Goal: Transaction & Acquisition: Purchase product/service

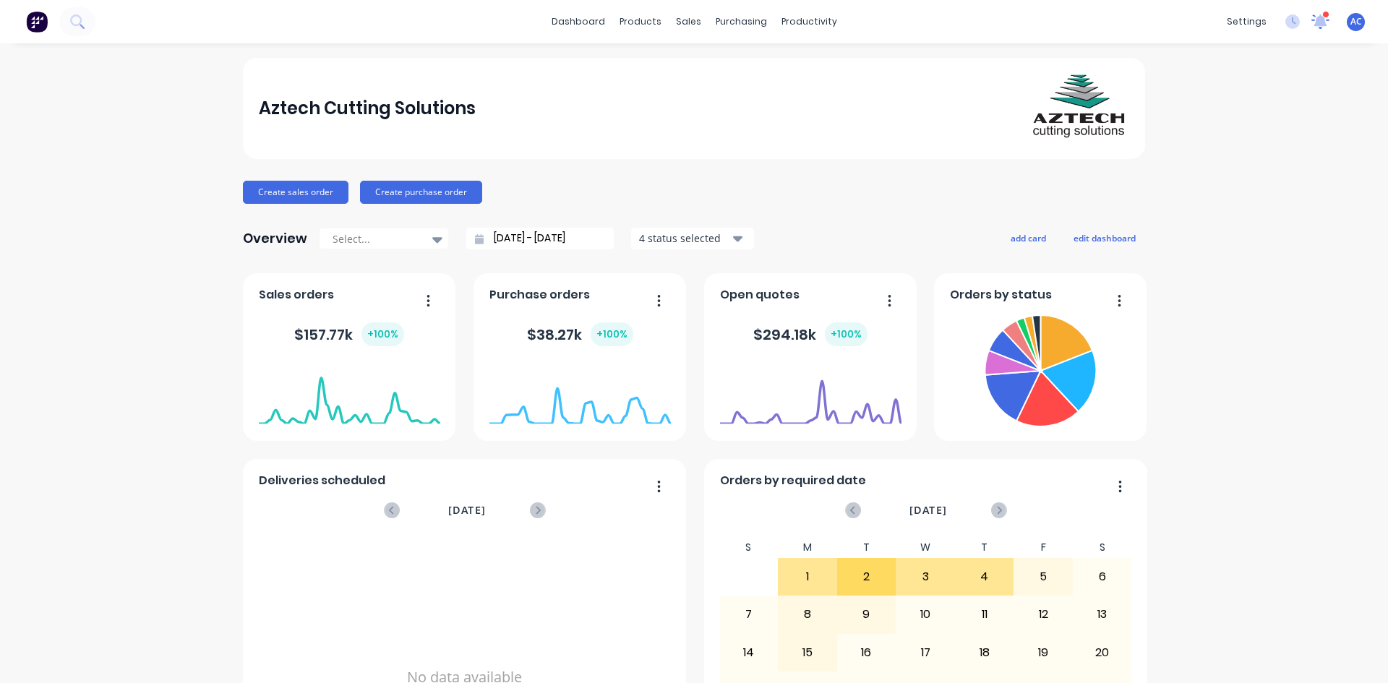
click at [1314, 24] on icon at bounding box center [1321, 20] width 14 height 14
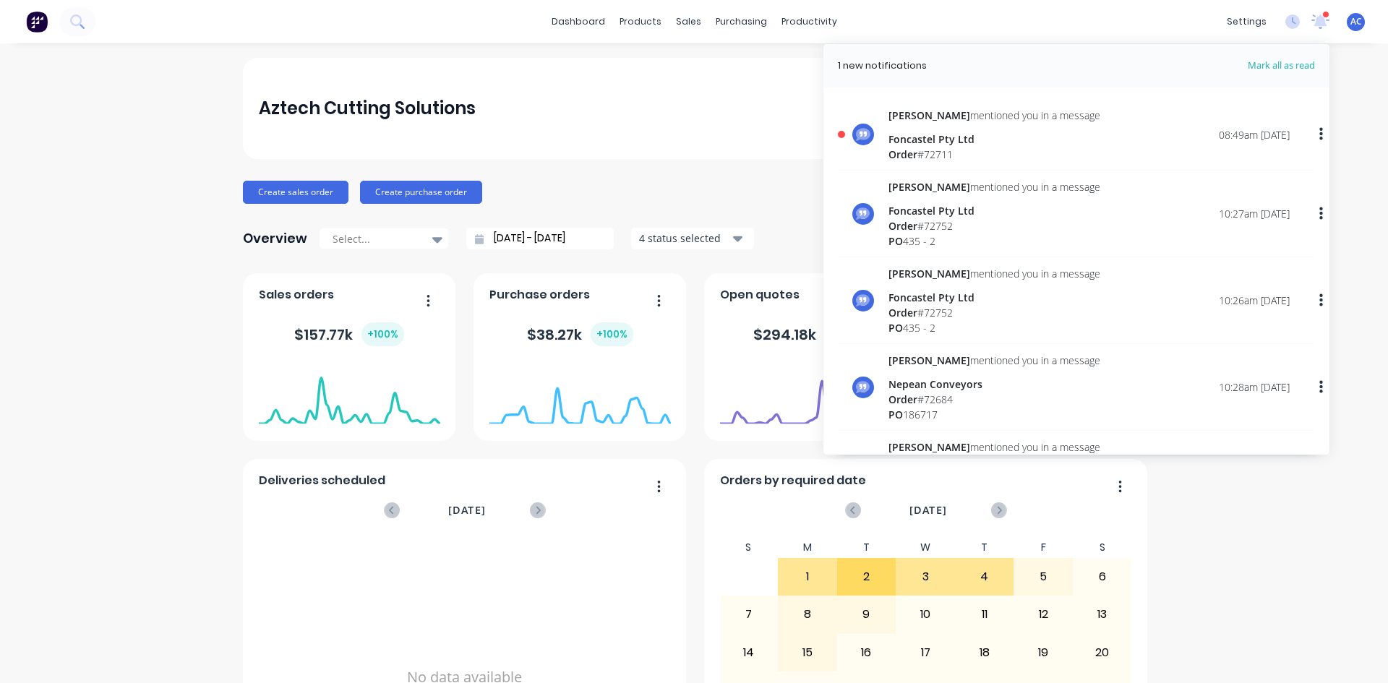
click at [982, 137] on div "Foncastel Pty Ltd" at bounding box center [995, 139] width 212 height 15
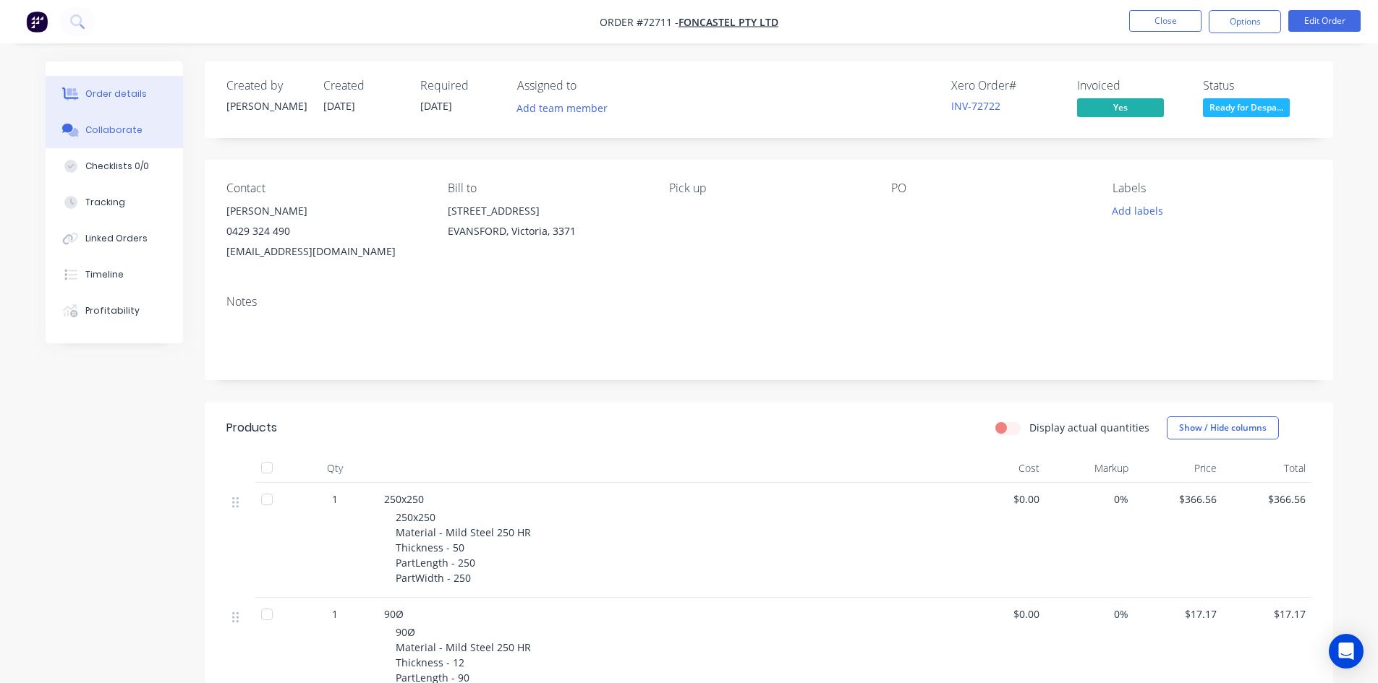
click at [112, 132] on div "Collaborate" at bounding box center [113, 130] width 57 height 13
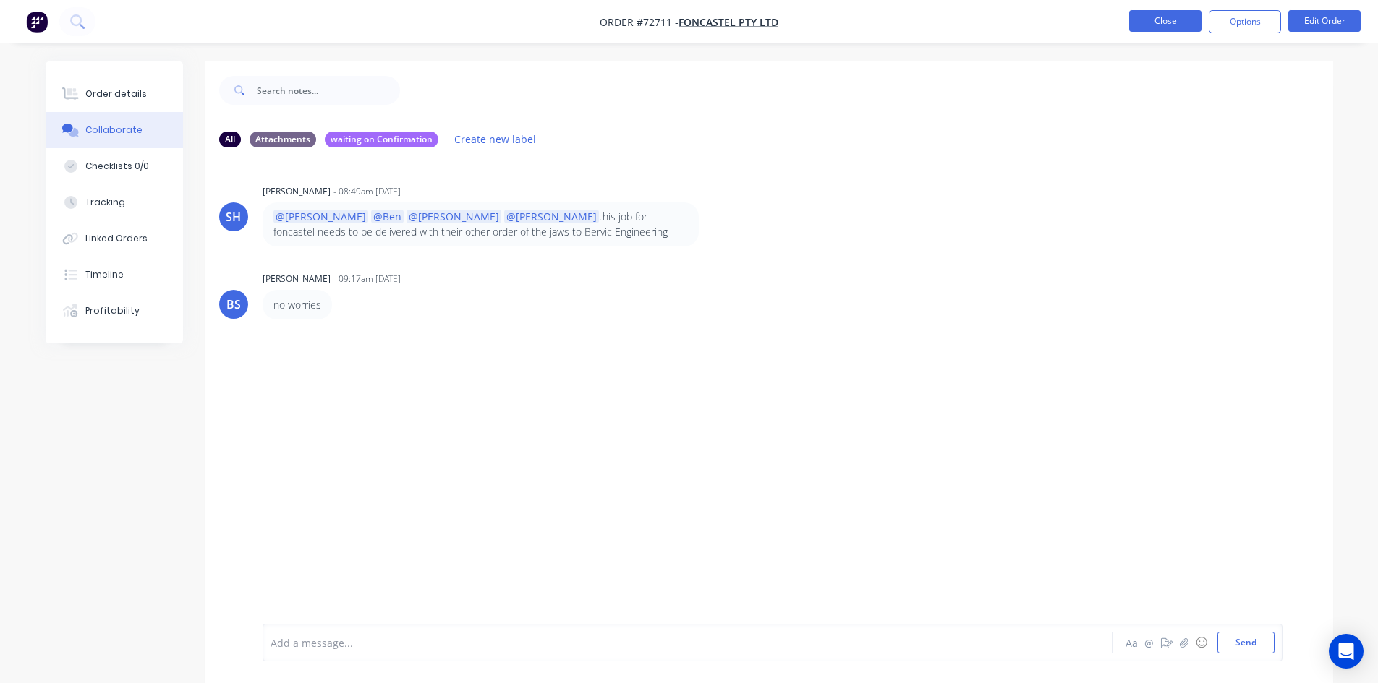
click at [1153, 25] on button "Close" at bounding box center [1165, 21] width 72 height 22
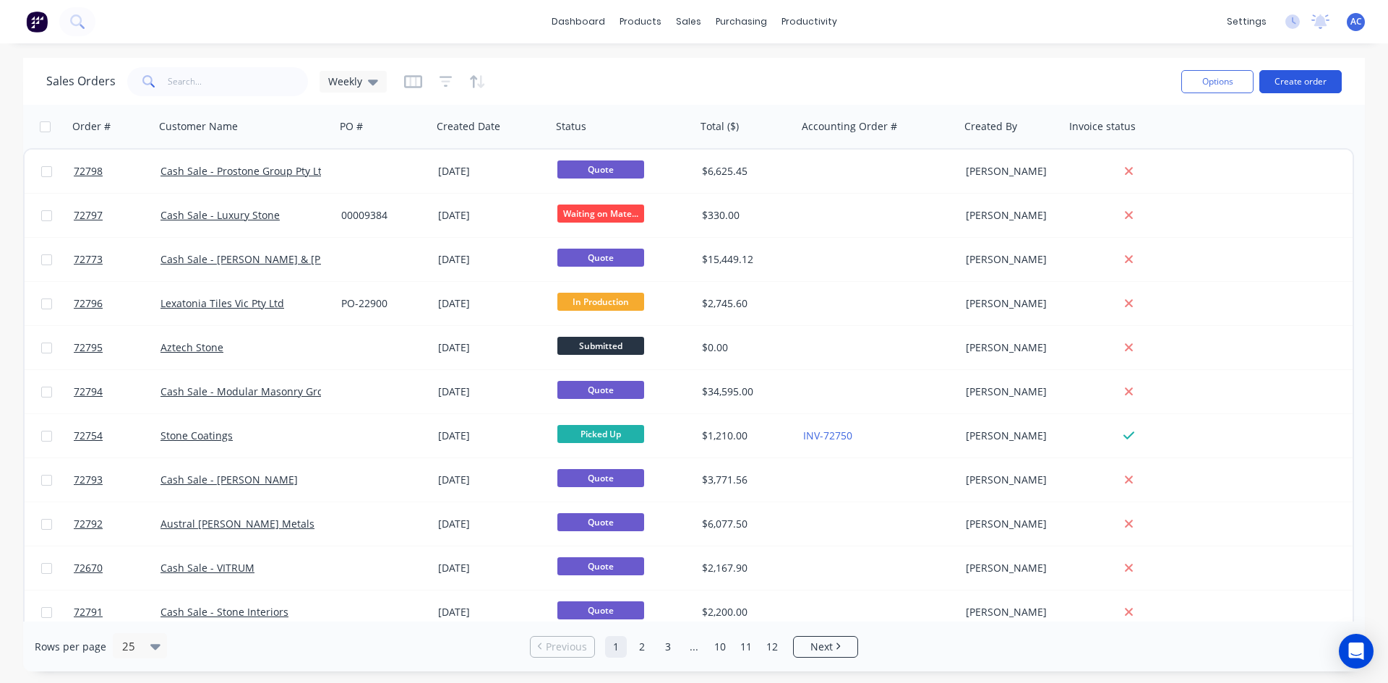
click at [1321, 84] on button "Create order" at bounding box center [1301, 81] width 82 height 23
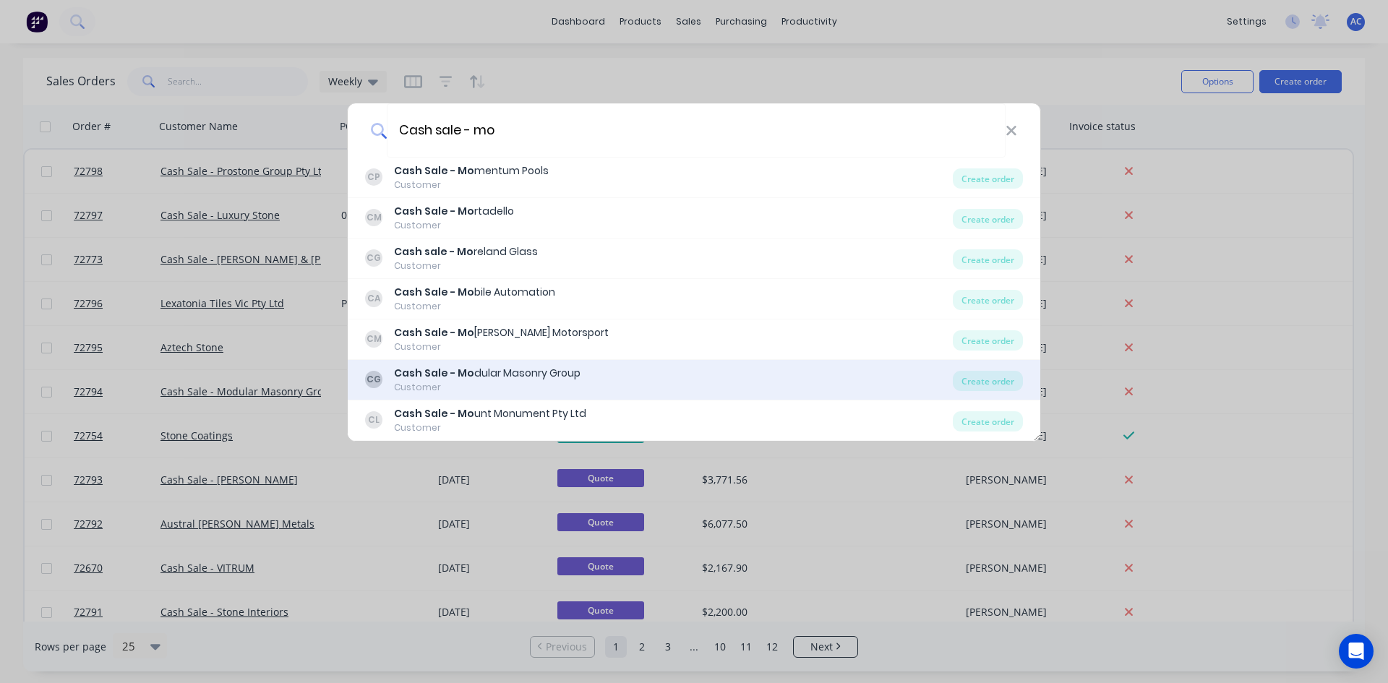
type input "Cash sale - mo"
click at [508, 370] on div "Cash Sale - Mo dular Masonry Group" at bounding box center [487, 373] width 187 height 15
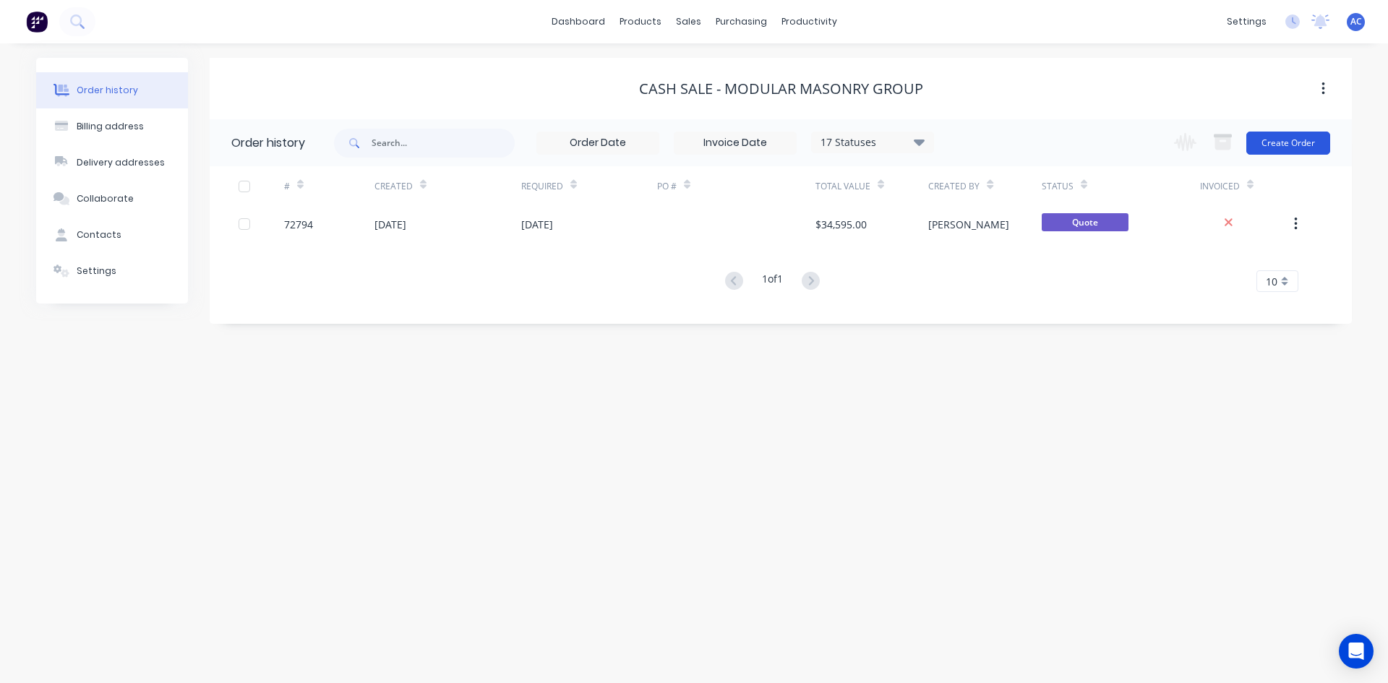
click at [1292, 146] on button "Create Order" at bounding box center [1289, 143] width 84 height 23
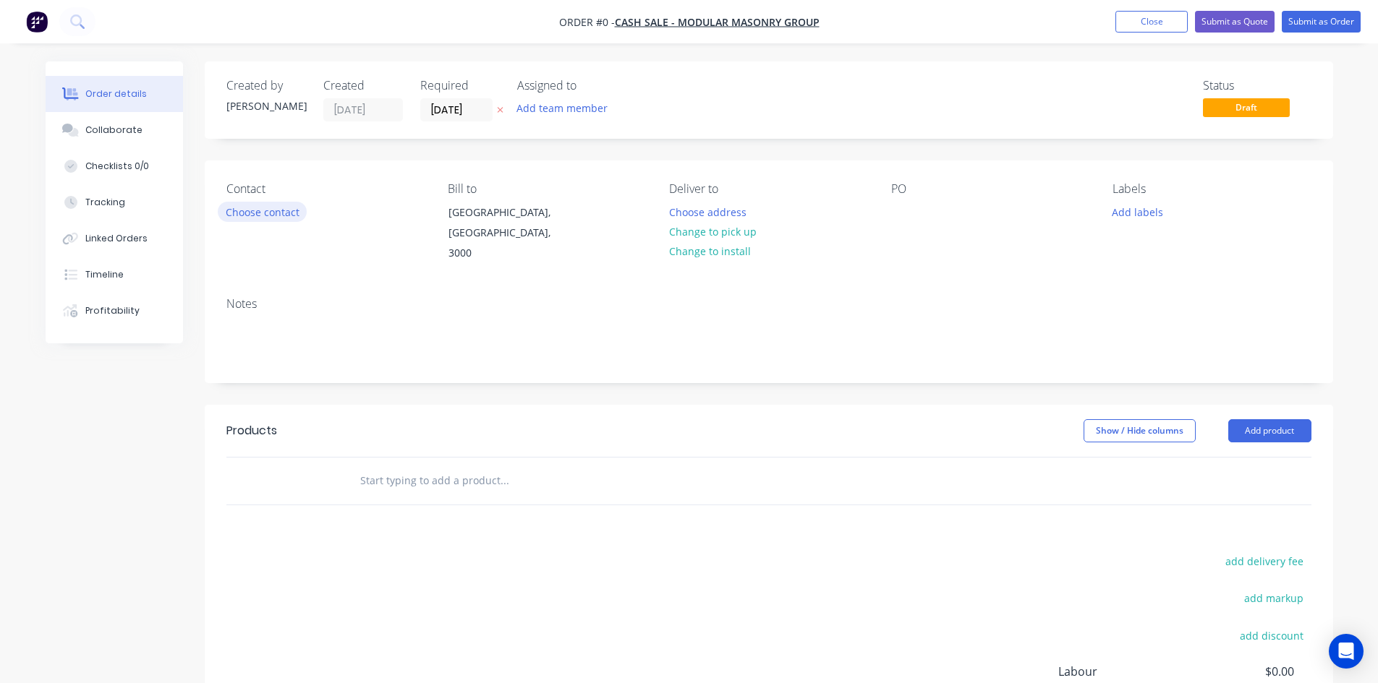
click at [260, 216] on button "Choose contact" at bounding box center [262, 212] width 89 height 20
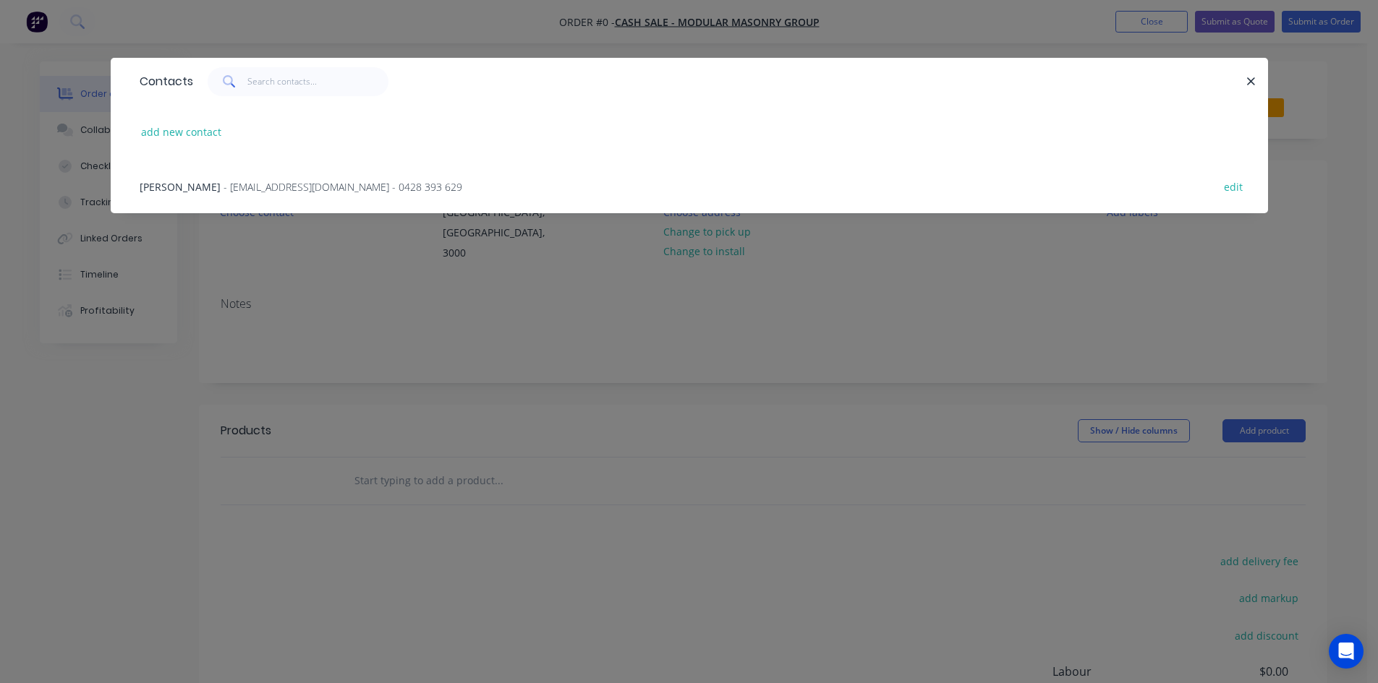
click at [221, 182] on span "Chandi Hapuarachchi" at bounding box center [180, 187] width 81 height 14
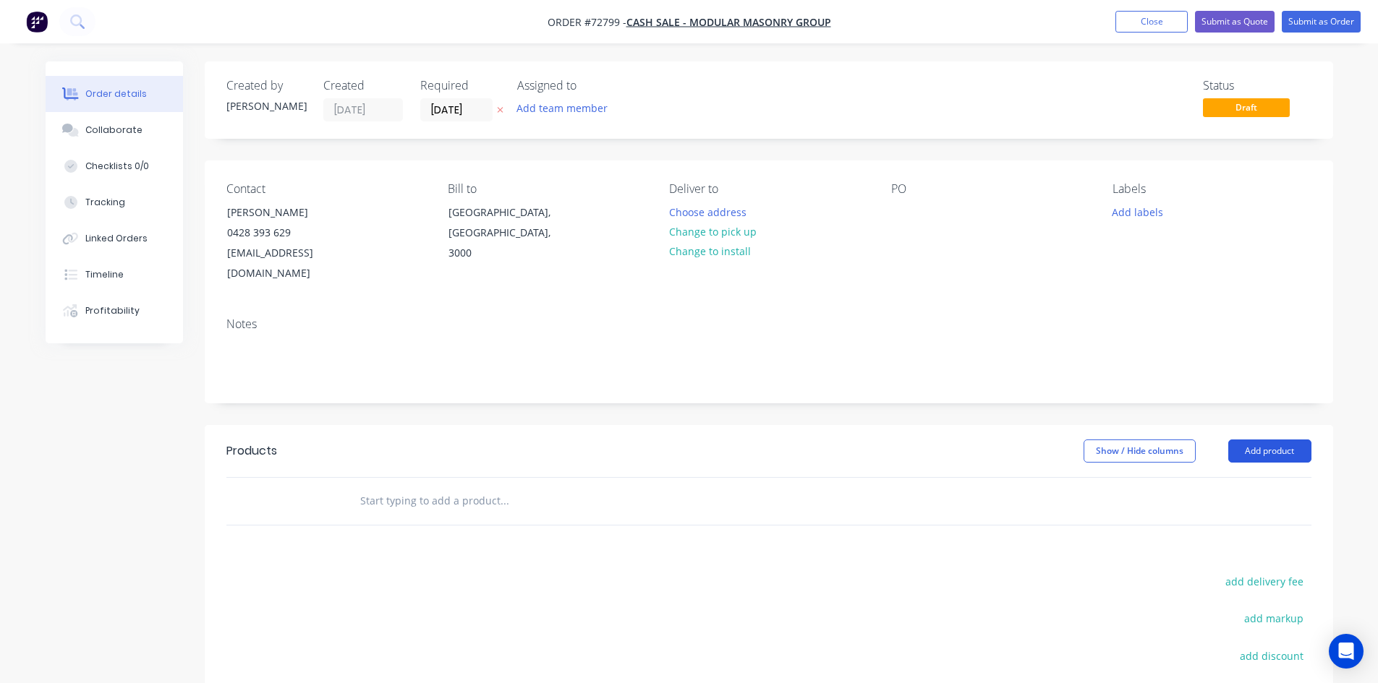
click at [1266, 440] on button "Add product" at bounding box center [1269, 451] width 83 height 23
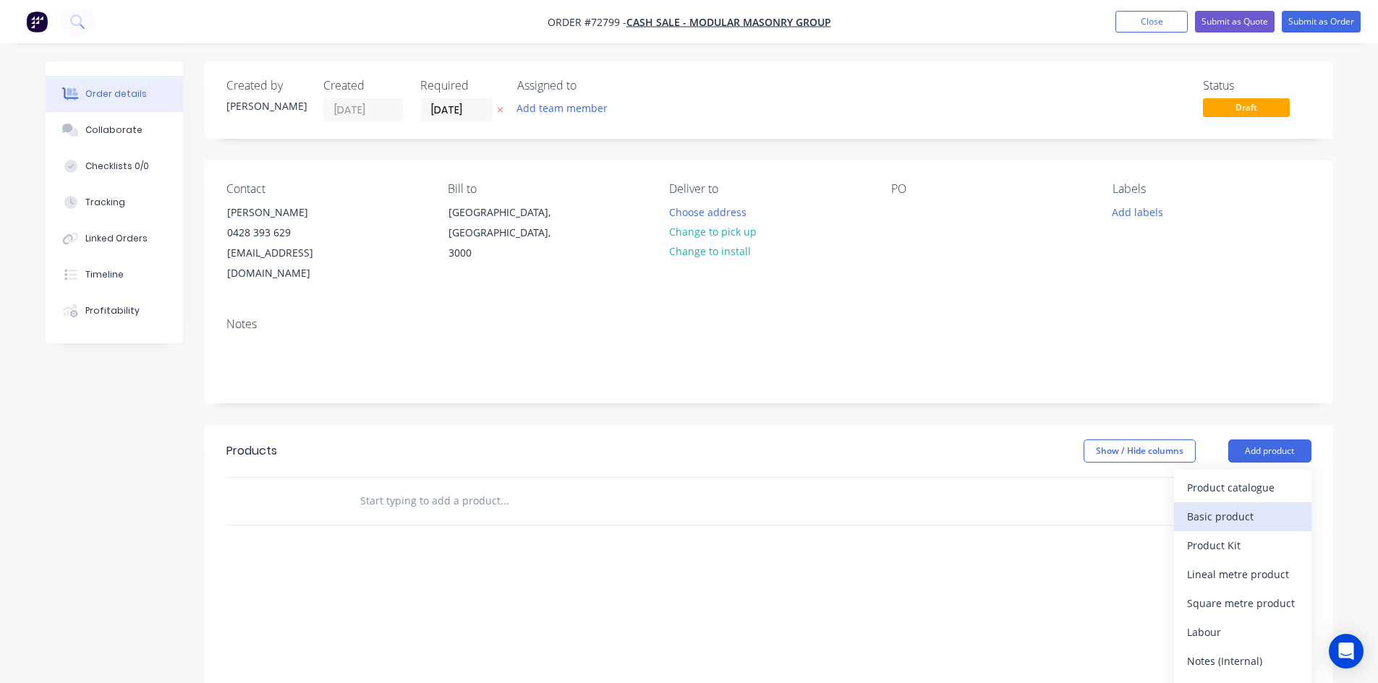
click at [1221, 506] on div "Basic product" at bounding box center [1242, 516] width 111 height 21
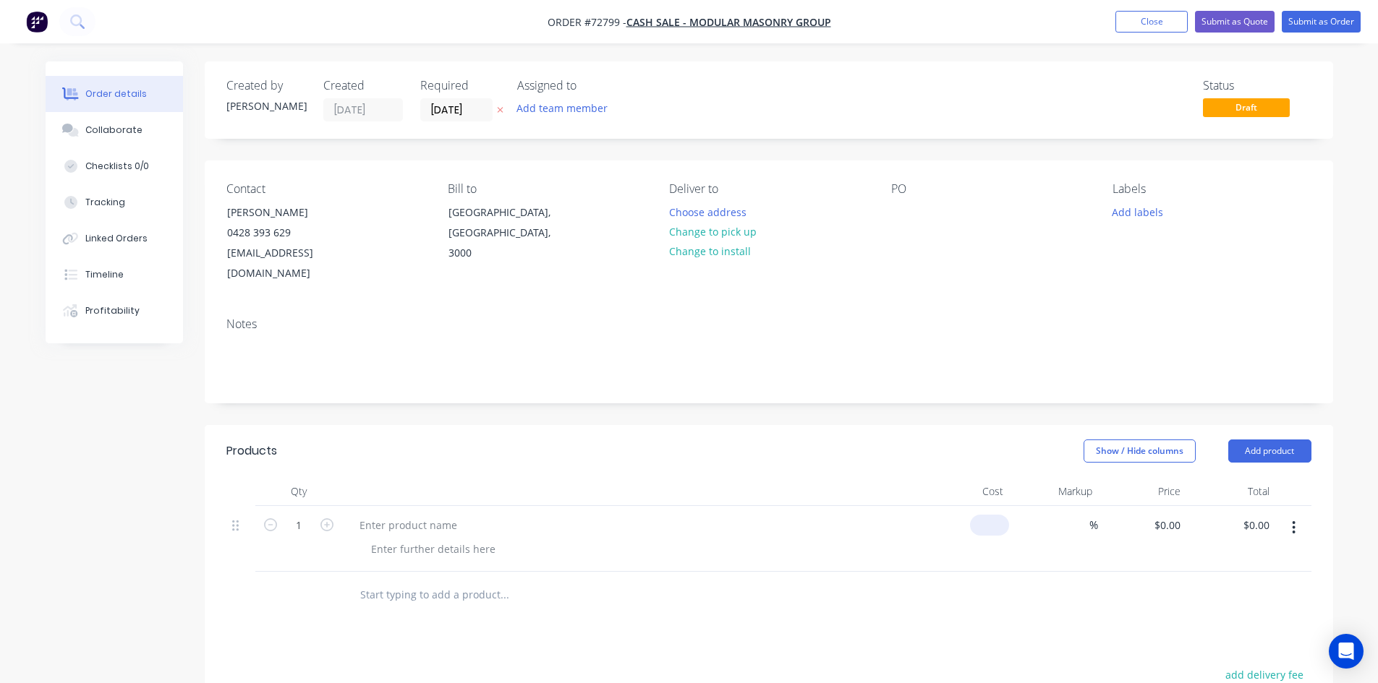
click at [981, 511] on div "$0.00" at bounding box center [965, 539] width 89 height 66
type input "$10.00"
click at [294, 515] on input "1" at bounding box center [299, 526] width 38 height 22
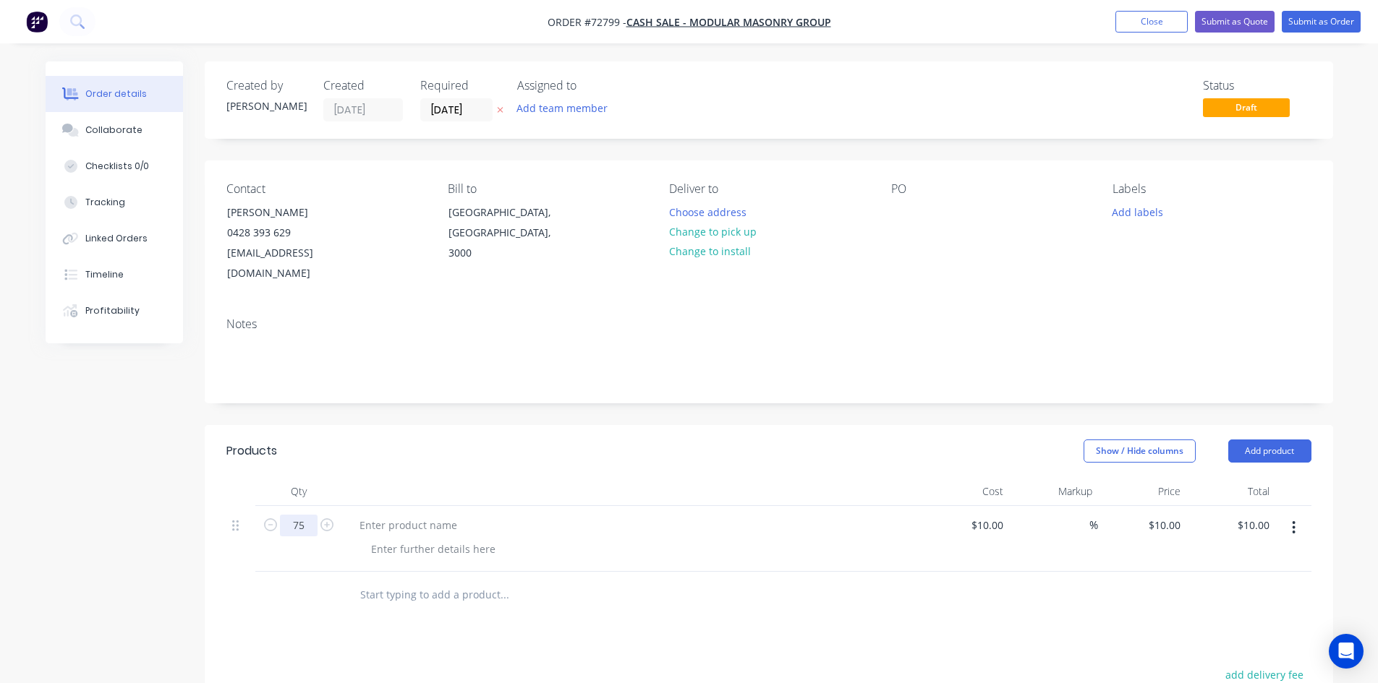
type input "75"
type input "$750.00"
click at [522, 515] on div at bounding box center [631, 525] width 567 height 21
click at [464, 515] on div at bounding box center [408, 525] width 121 height 21
click at [456, 515] on div "50mm Brick -" at bounding box center [631, 525] width 567 height 21
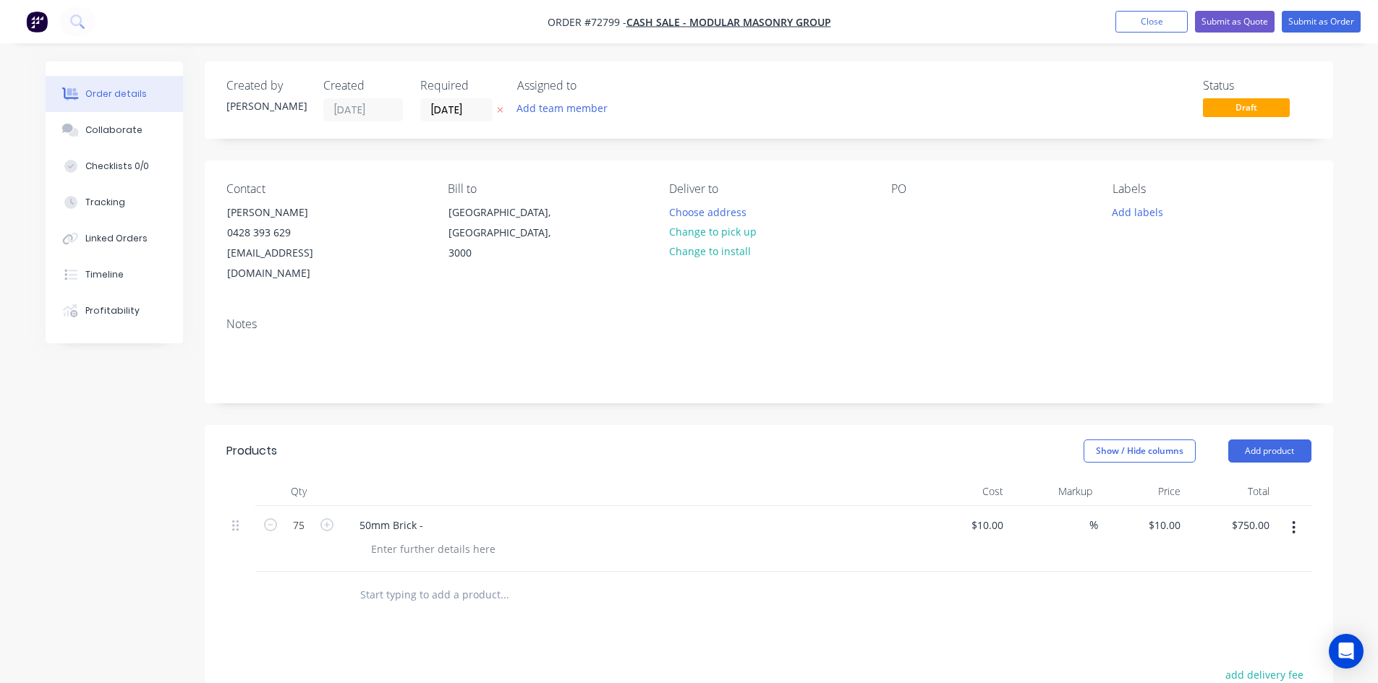
click at [437, 515] on div "50mm Brick -" at bounding box center [631, 525] width 567 height 21
click at [428, 515] on div "50mm Brick -" at bounding box center [391, 525] width 87 height 21
click at [464, 539] on div at bounding box center [433, 549] width 148 height 21
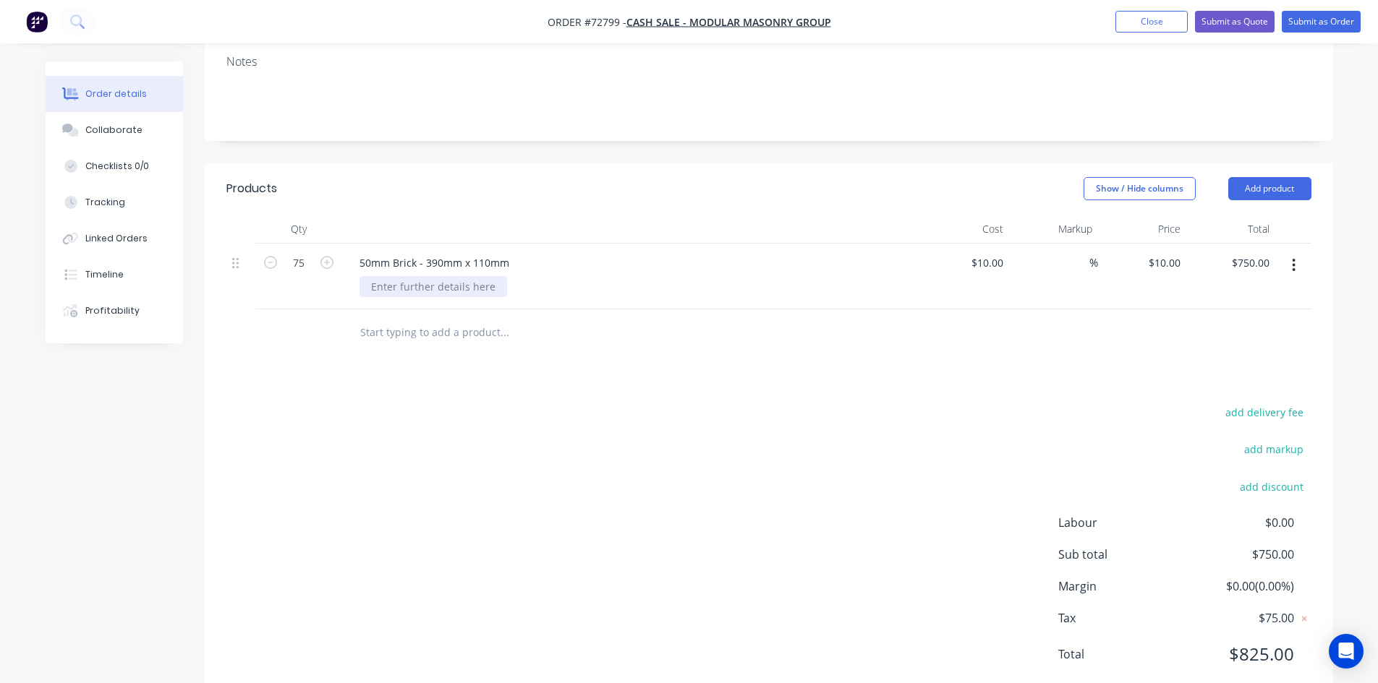
scroll to position [284, 0]
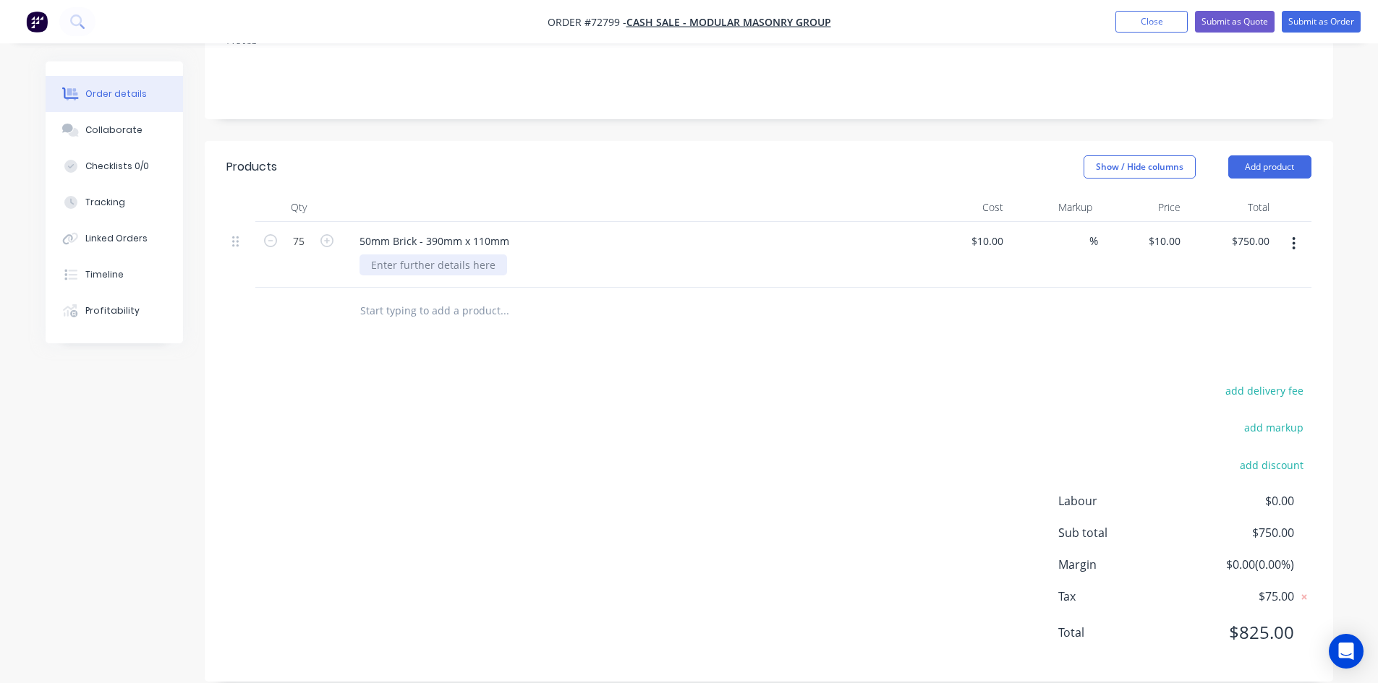
click at [403, 255] on div at bounding box center [433, 265] width 148 height 21
click at [1271, 155] on button "Add product" at bounding box center [1269, 166] width 83 height 23
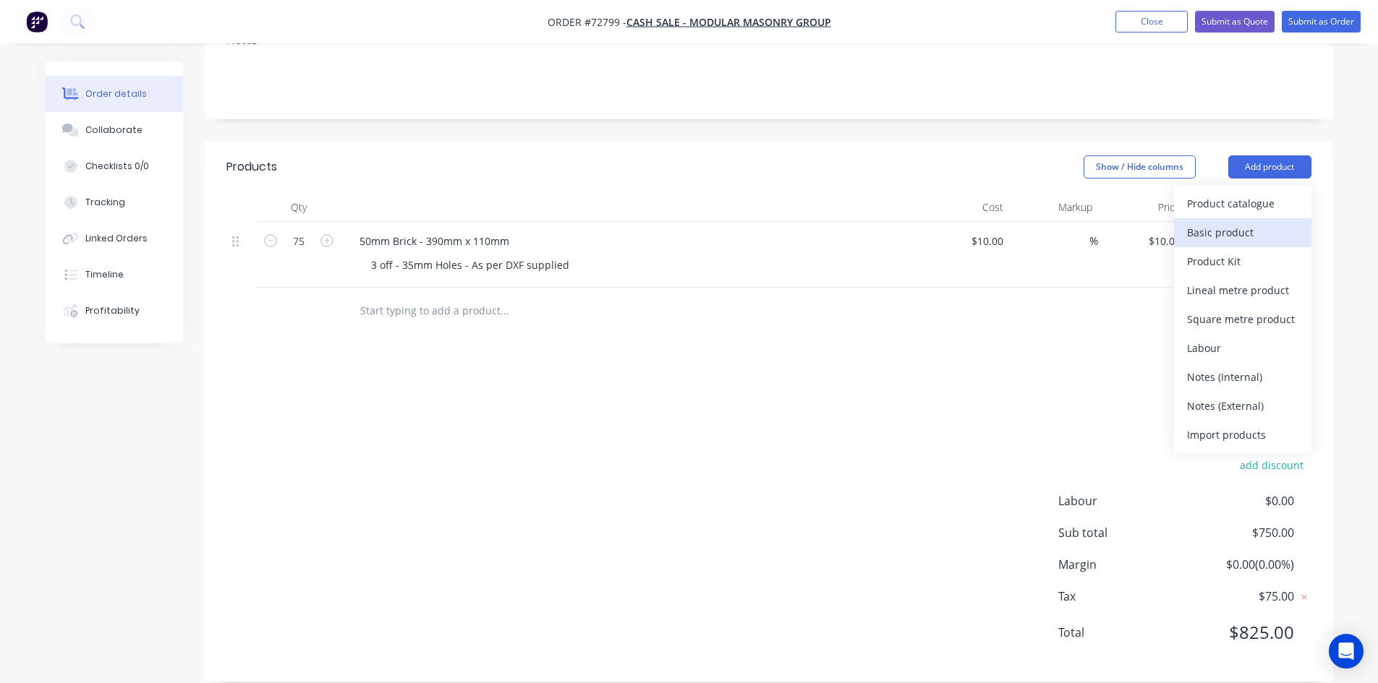
click at [1260, 222] on div "Basic product" at bounding box center [1242, 232] width 111 height 21
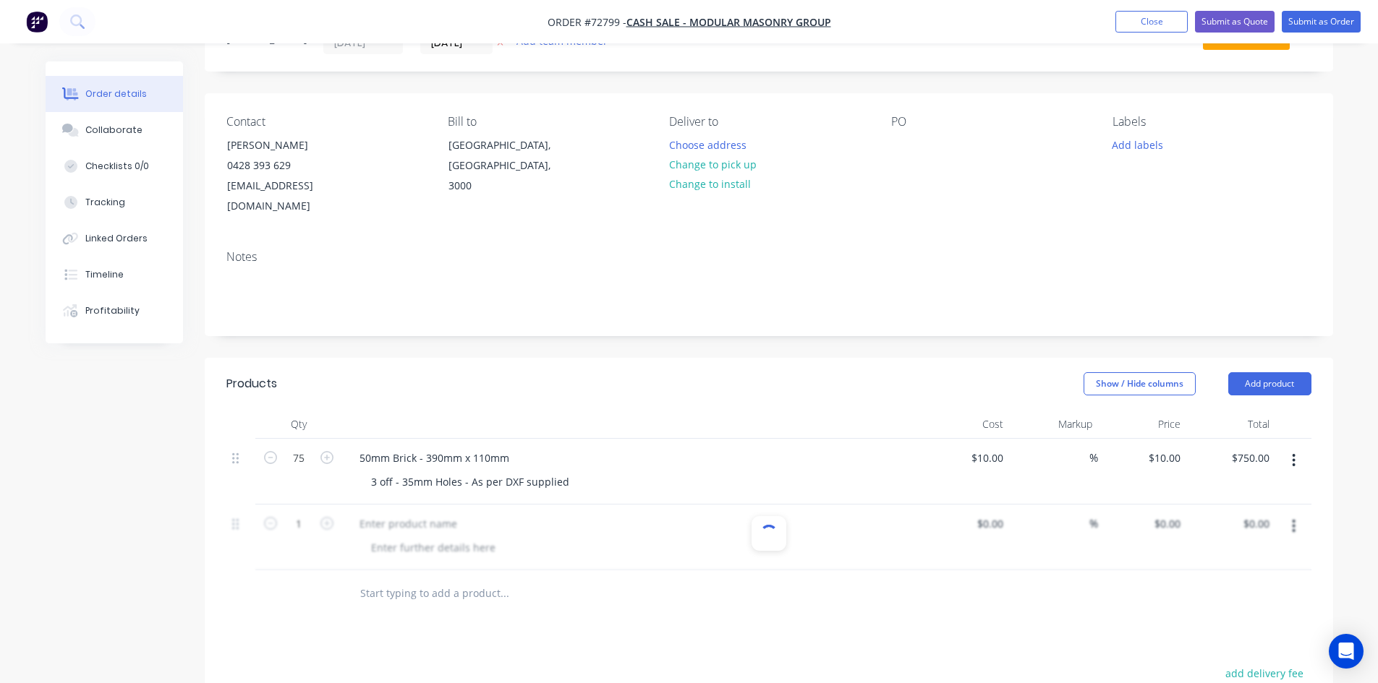
scroll to position [140, 0]
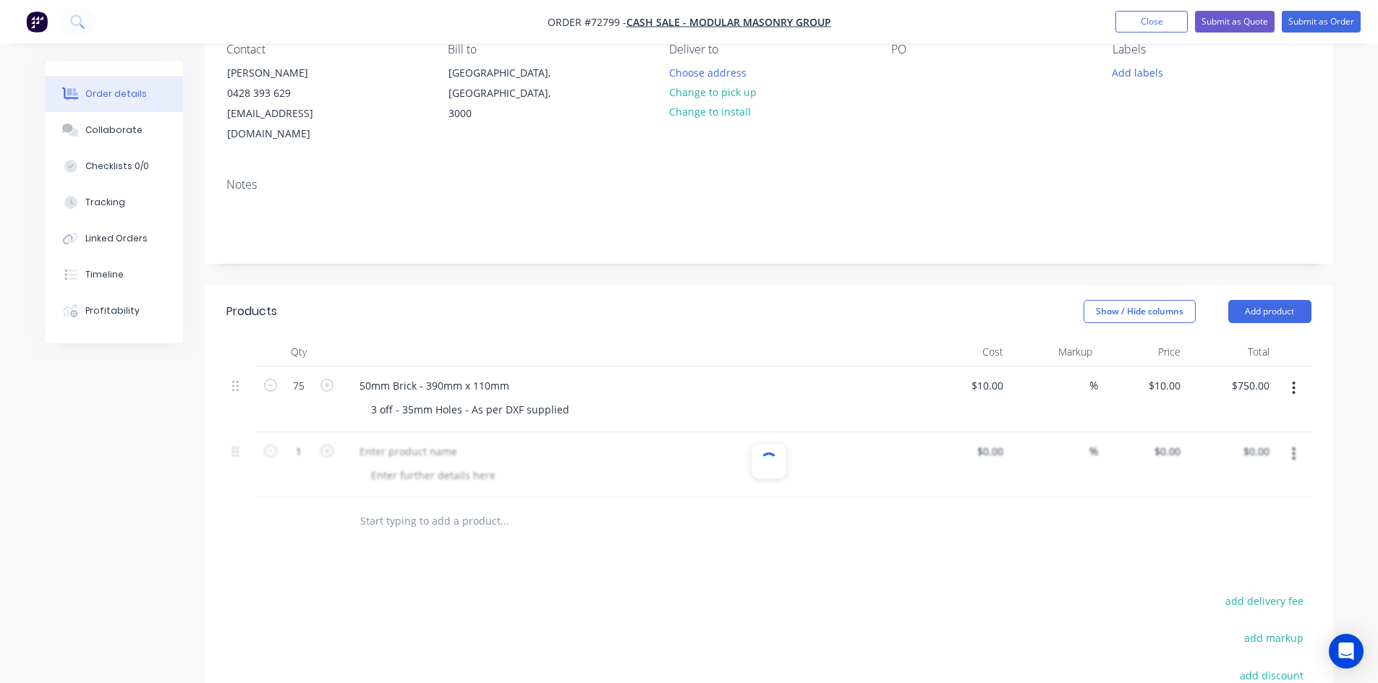
click at [735, 474] on div at bounding box center [768, 465] width 1085 height 66
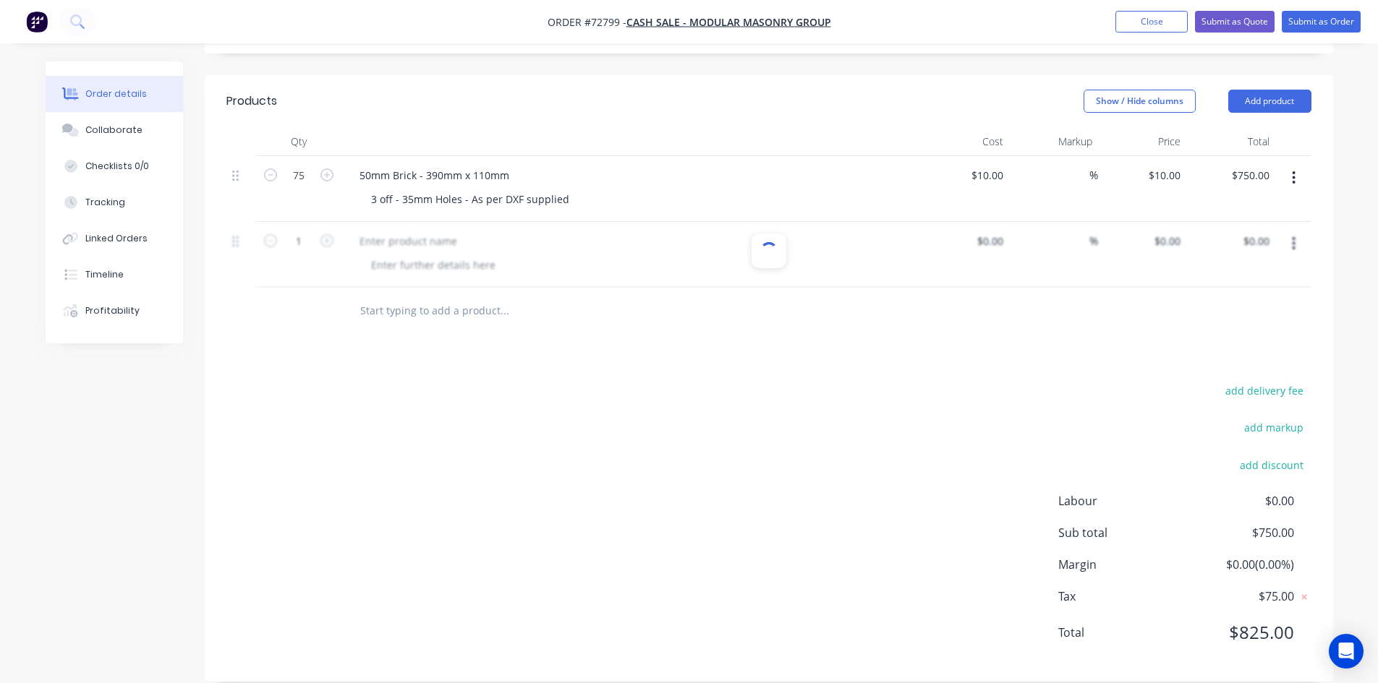
scroll to position [61, 0]
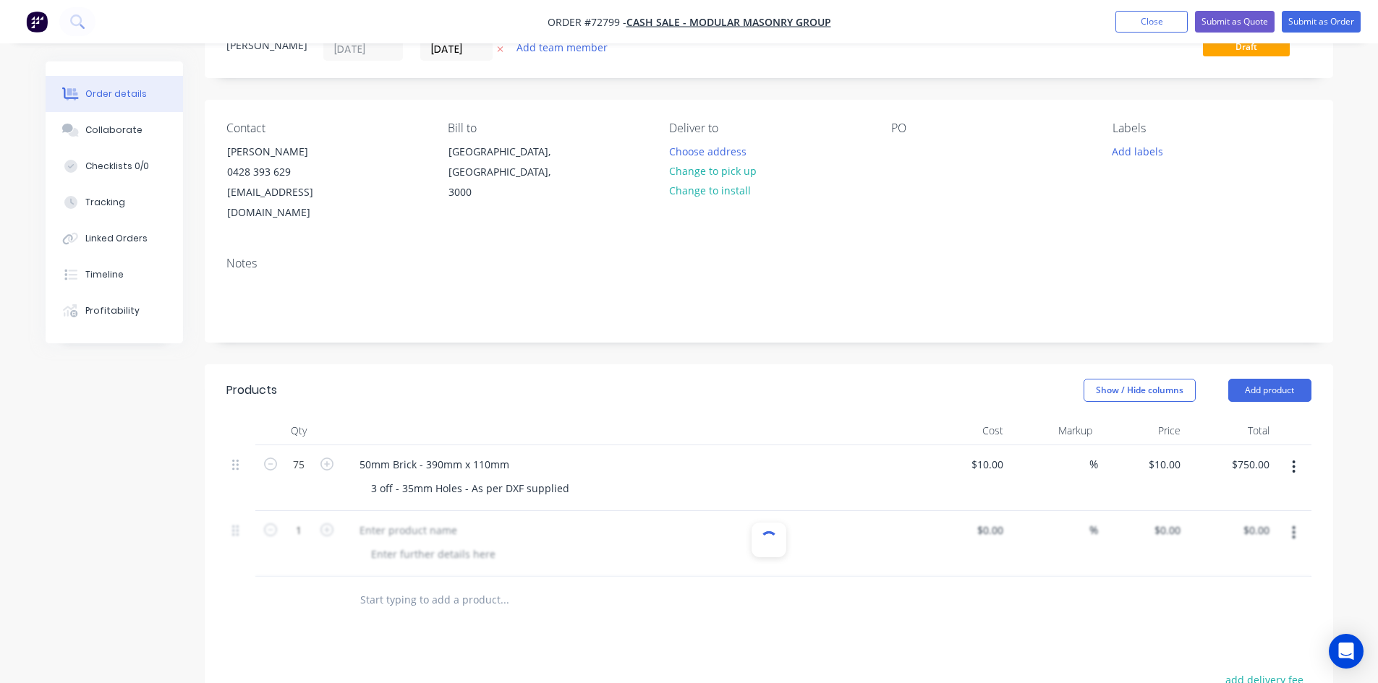
click at [358, 512] on div at bounding box center [768, 544] width 1085 height 66
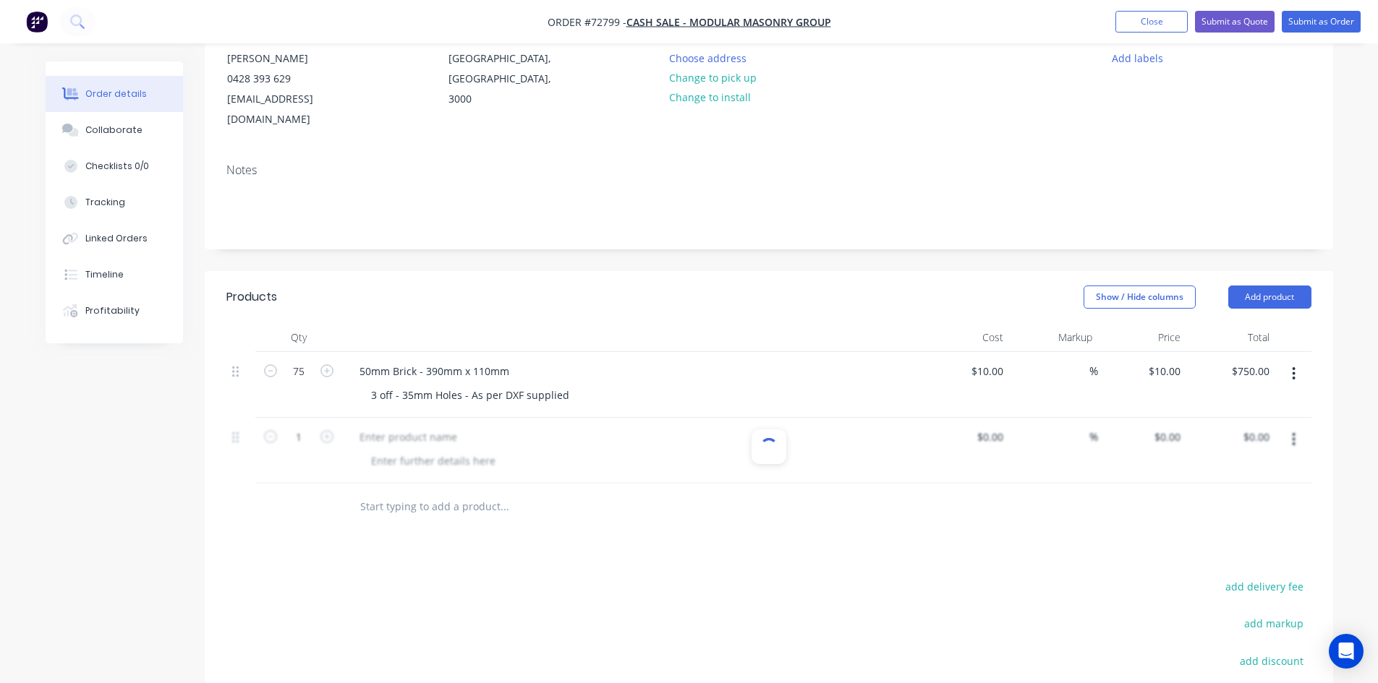
scroll to position [0, 0]
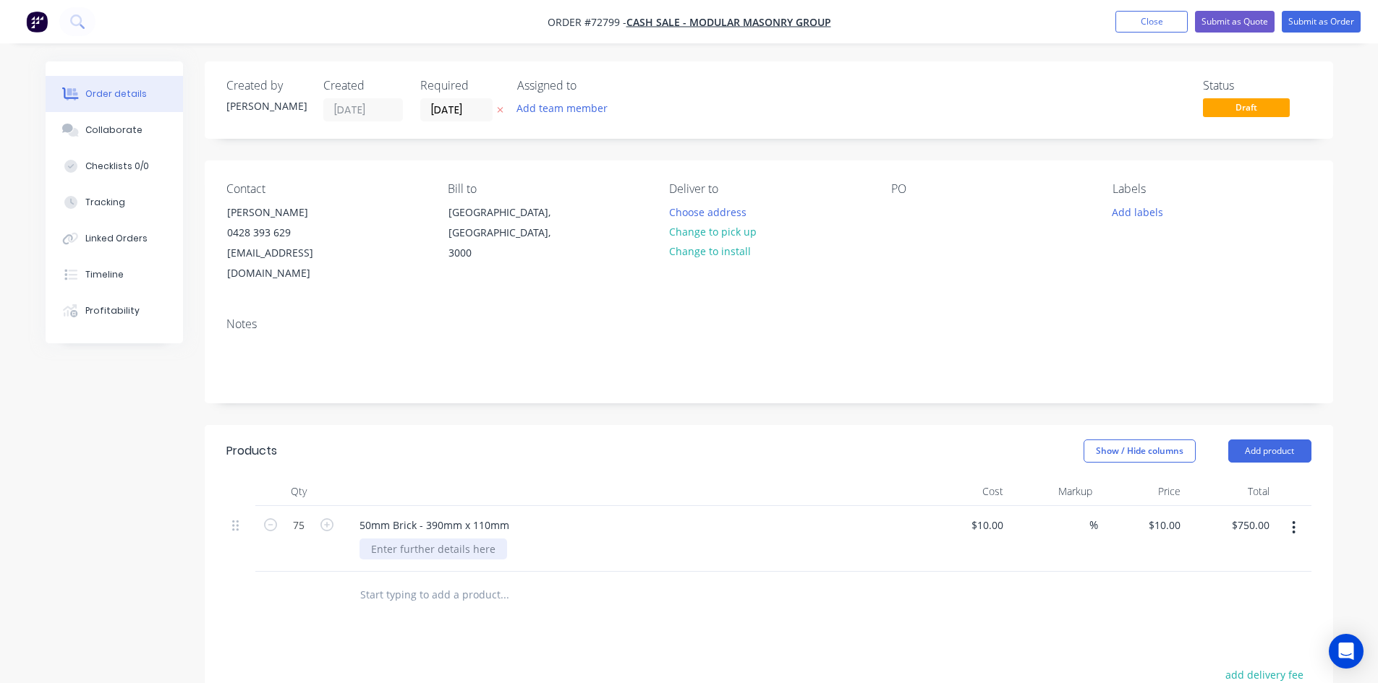
click at [438, 539] on div at bounding box center [433, 549] width 148 height 21
click at [1273, 440] on button "Add product" at bounding box center [1269, 451] width 83 height 23
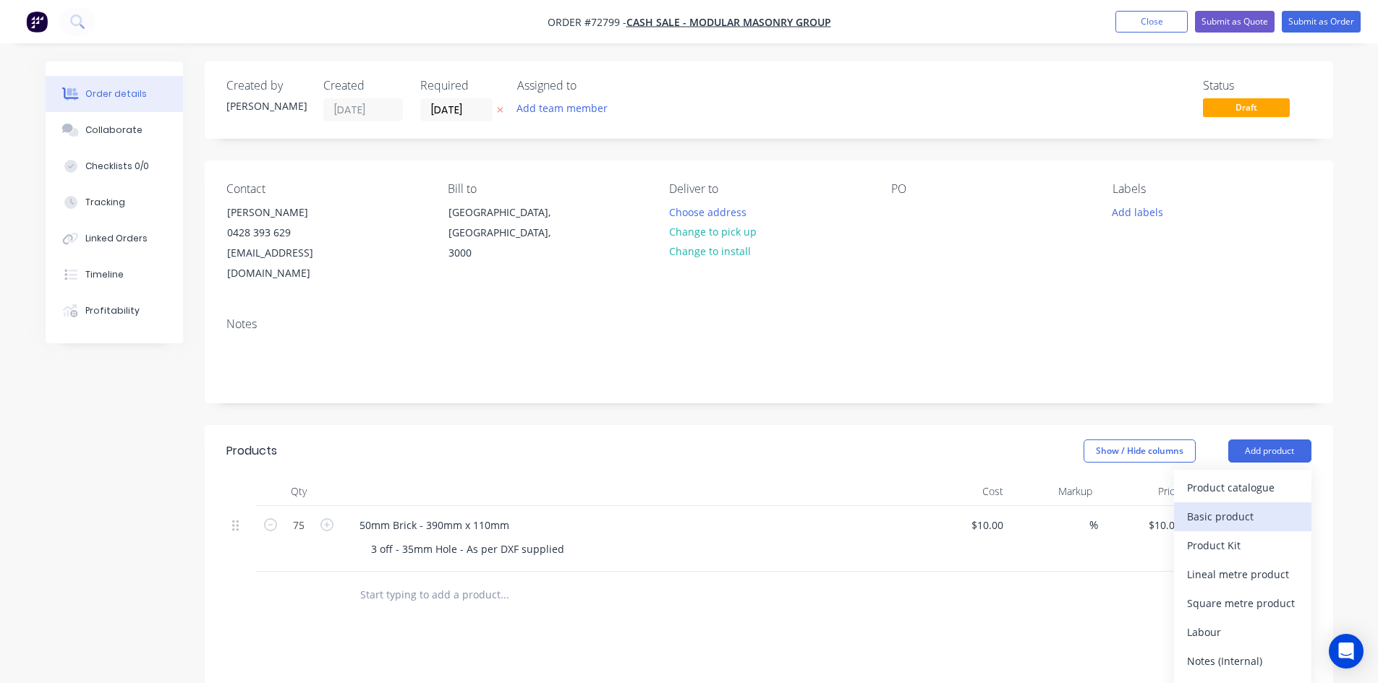
click at [1238, 506] on div "Basic product" at bounding box center [1242, 516] width 111 height 21
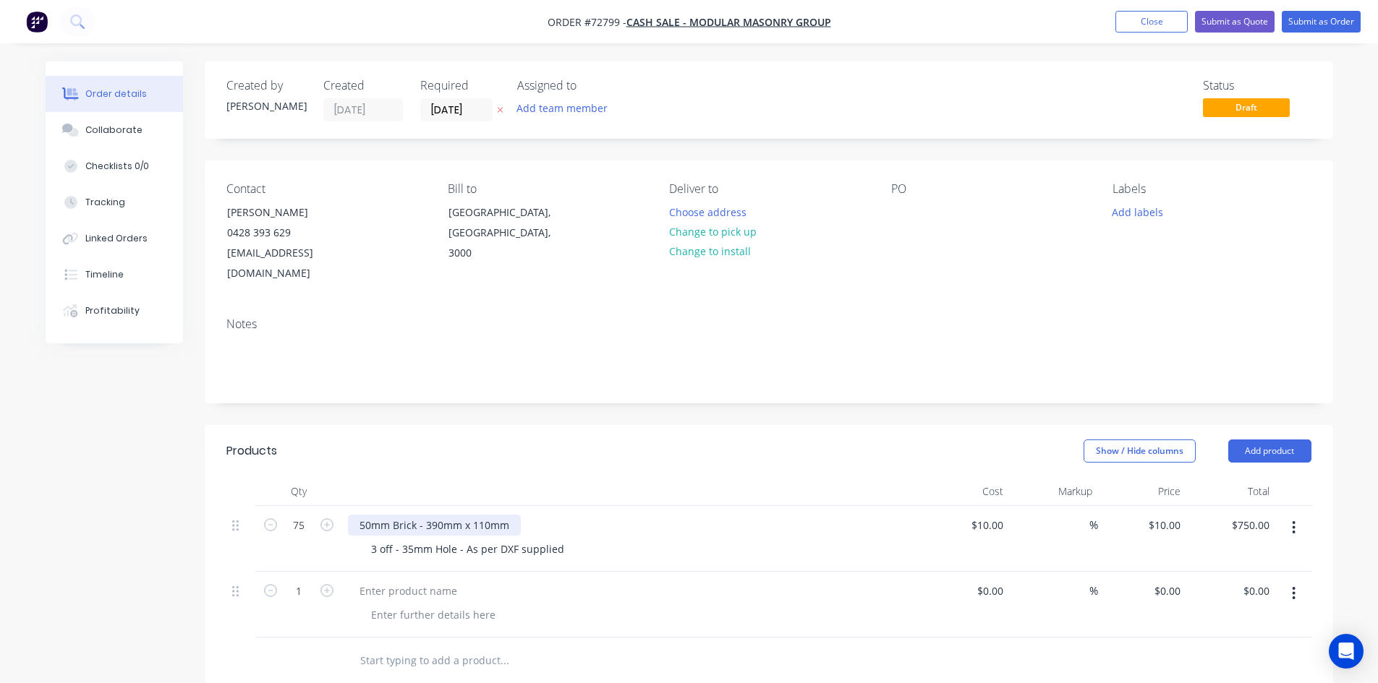
click at [424, 515] on div "50mm Brick - 390mm x 110mm" at bounding box center [434, 525] width 173 height 21
drag, startPoint x: 511, startPoint y: 510, endPoint x: 344, endPoint y: 510, distance: 166.3
click at [344, 510] on div "50mm Brick - 390mm x 110mm 3 off - 35mm Hole - As per DXF supplied" at bounding box center [631, 539] width 579 height 66
copy div "50mm Brick - 390mm x 110mm"
click at [370, 581] on div at bounding box center [408, 591] width 121 height 21
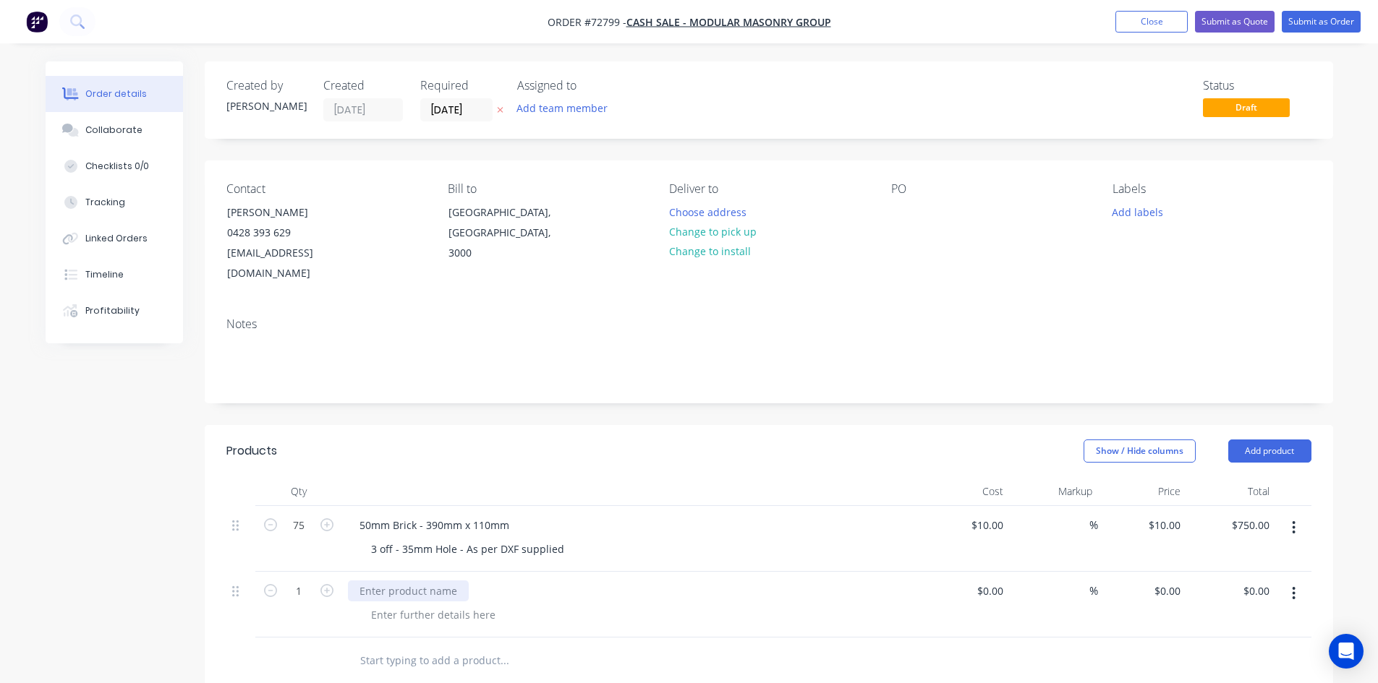
paste div
click at [410, 605] on div at bounding box center [433, 615] width 148 height 21
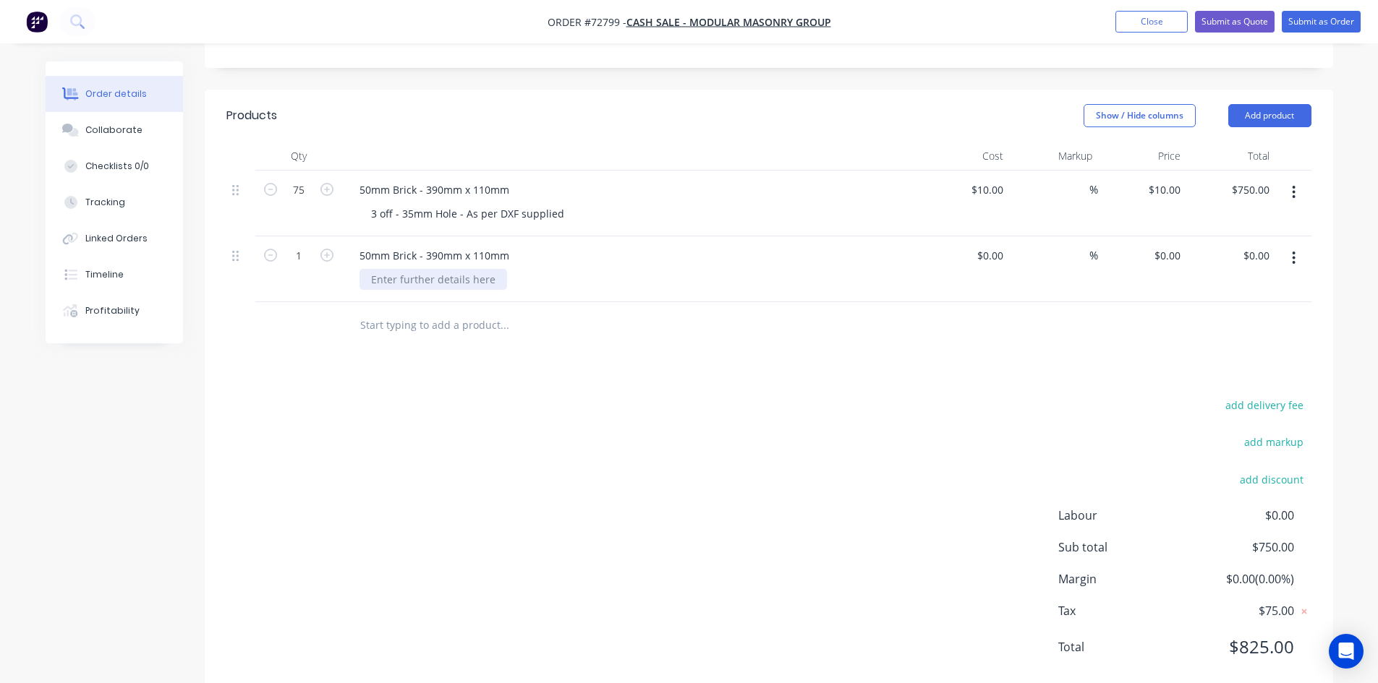
scroll to position [350, 0]
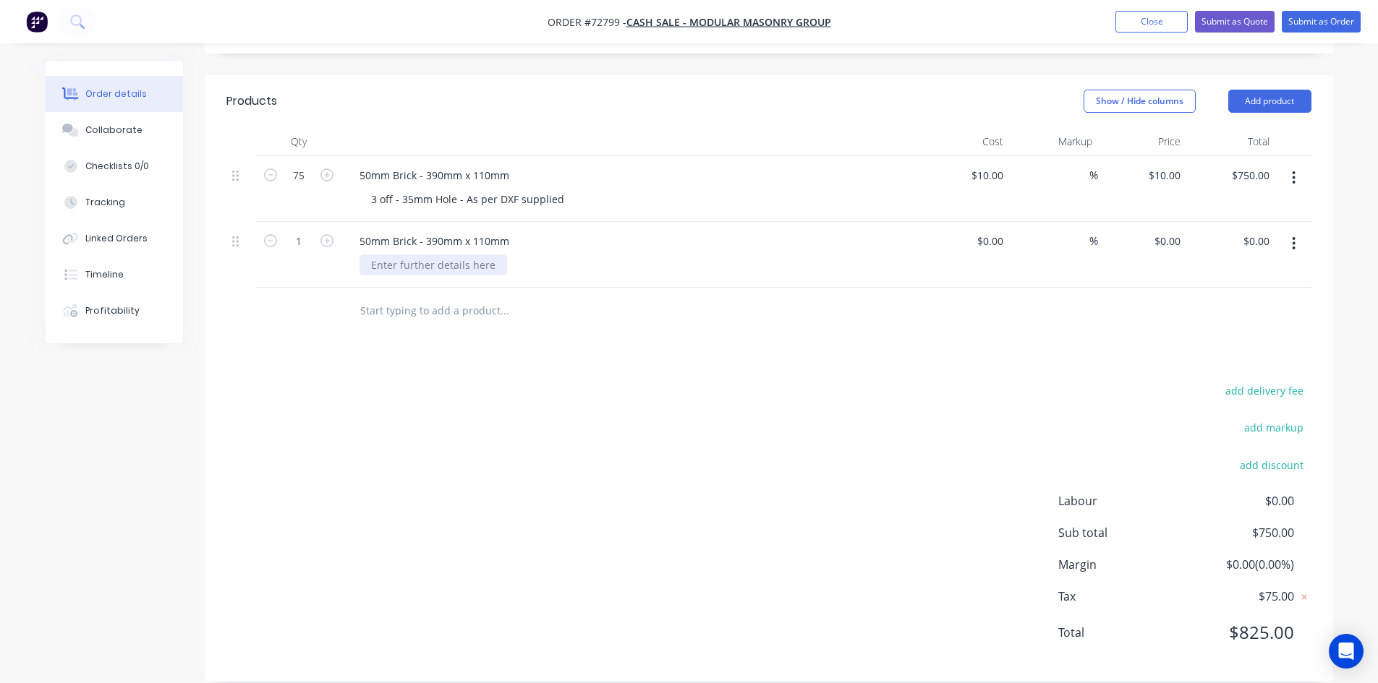
click at [401, 255] on div at bounding box center [433, 265] width 148 height 21
type input "$10.00"
type input "q"
type input "$10.00"
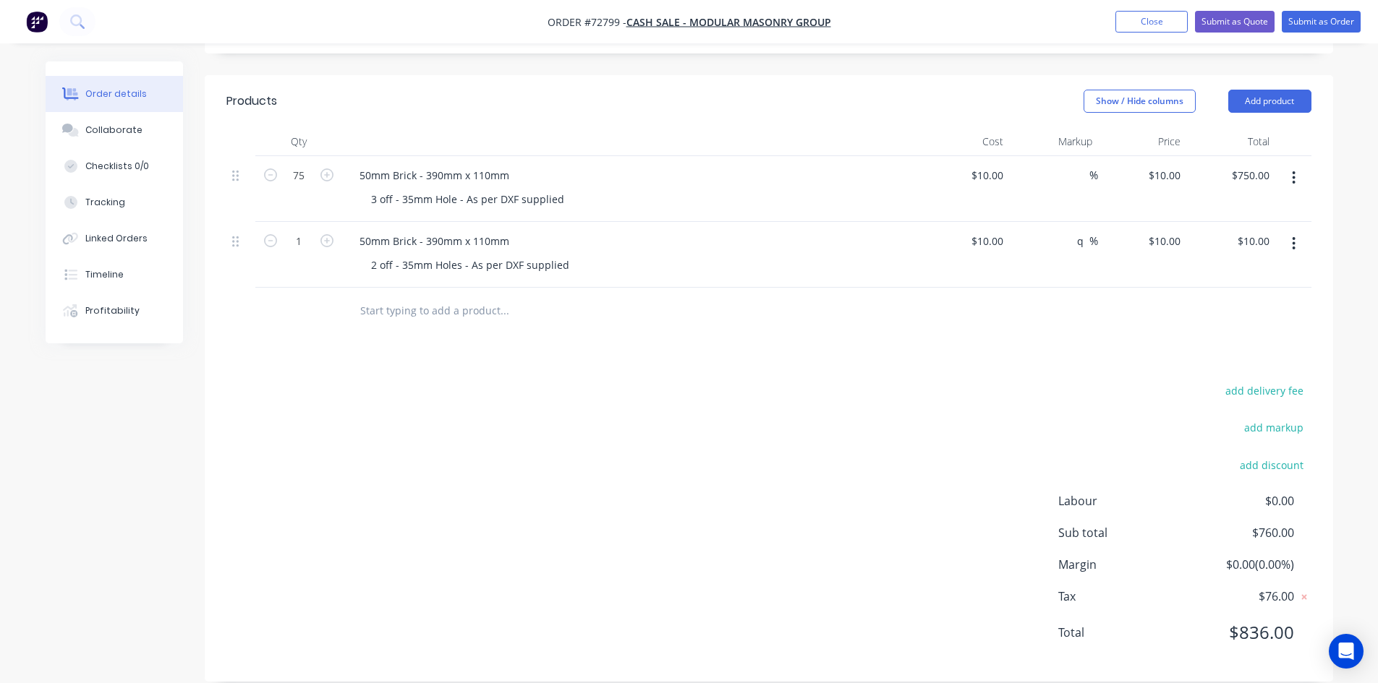
type input "q"
type input "$10.00"
click at [297, 187] on input "1" at bounding box center [299, 176] width 38 height 22
type input "75"
type input "$750.00"
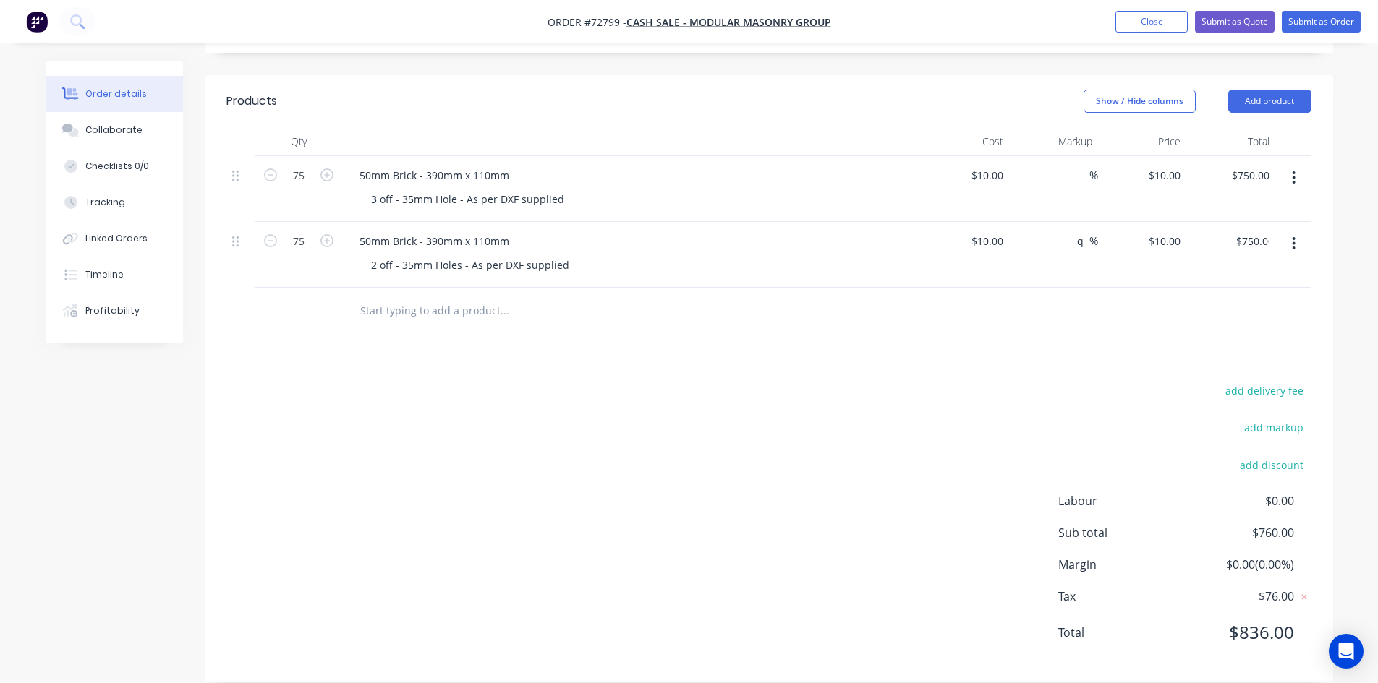
click at [592, 326] on div "Products Show / Hide columns Add product Qty Cost Markup Price Total 75 50mm Br…" at bounding box center [769, 378] width 1128 height 607
click at [1080, 231] on input "q" at bounding box center [1080, 241] width 17 height 21
click at [970, 303] on div at bounding box center [768, 311] width 1085 height 47
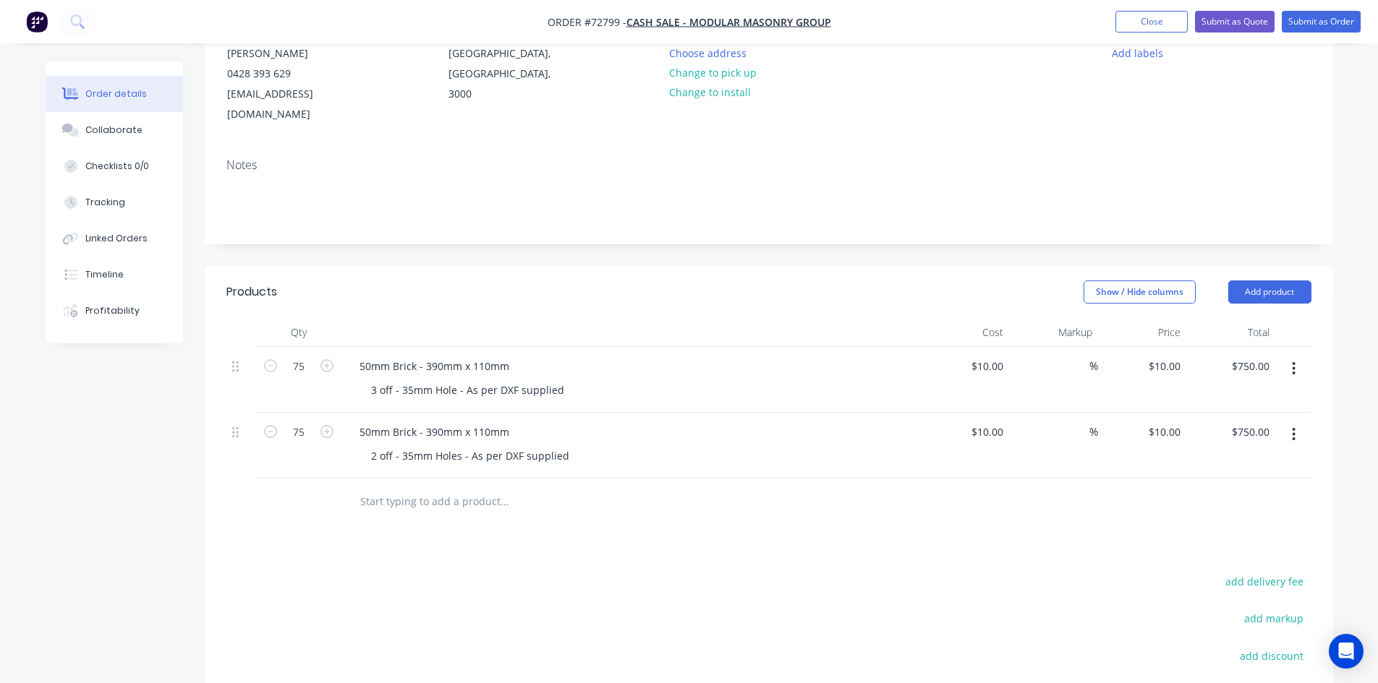
scroll to position [133, 0]
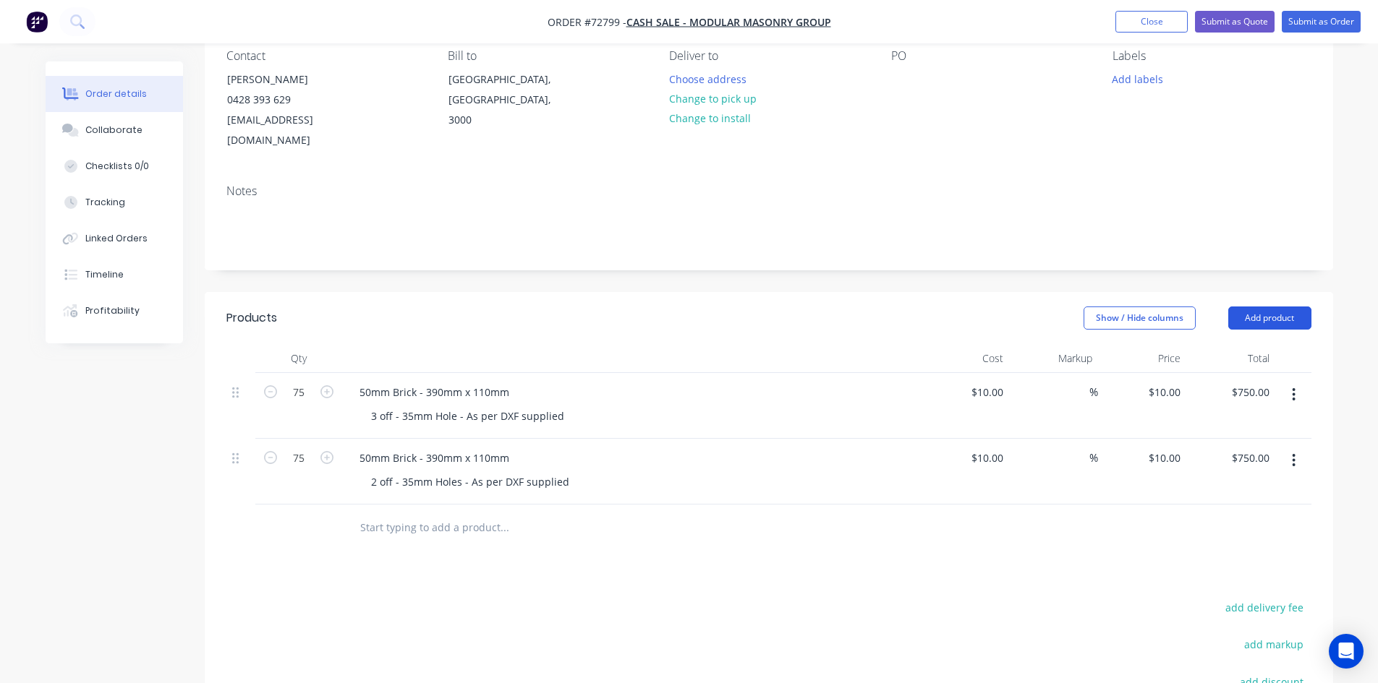
click at [1283, 307] on button "Add product" at bounding box center [1269, 318] width 83 height 23
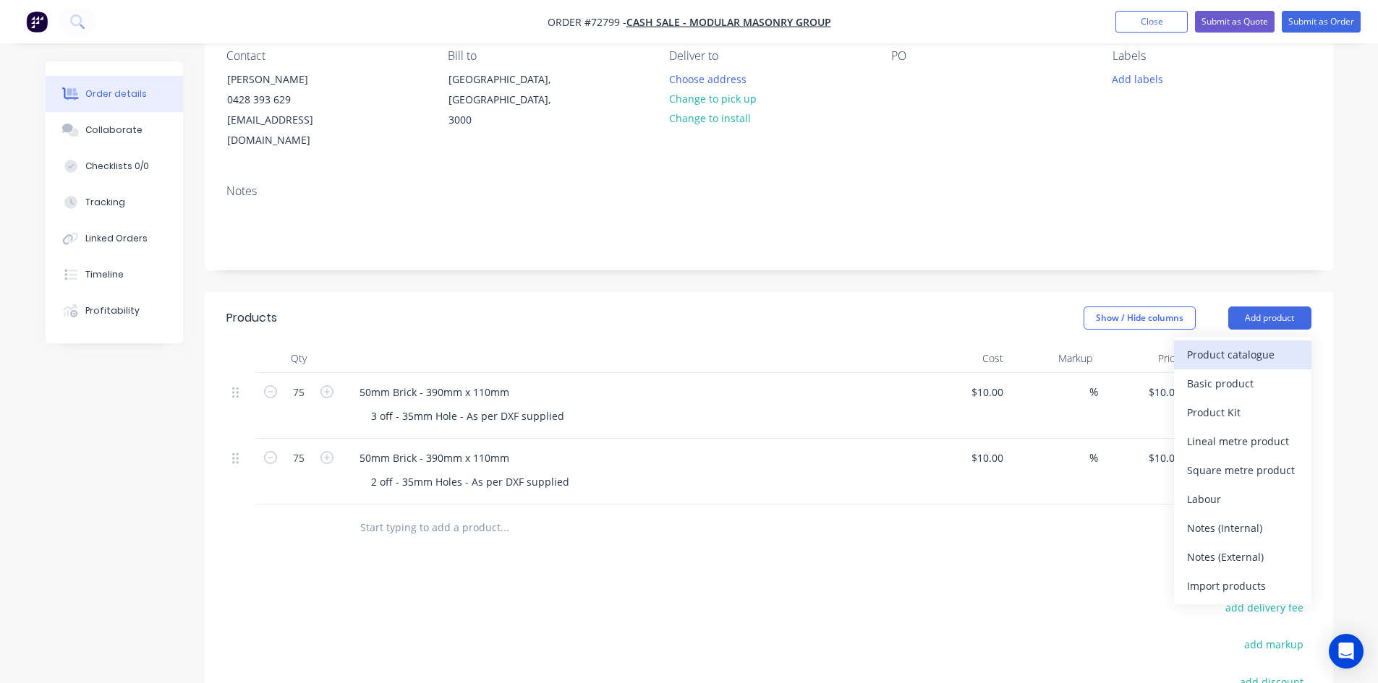
click at [1254, 344] on div "Product catalogue" at bounding box center [1242, 354] width 111 height 21
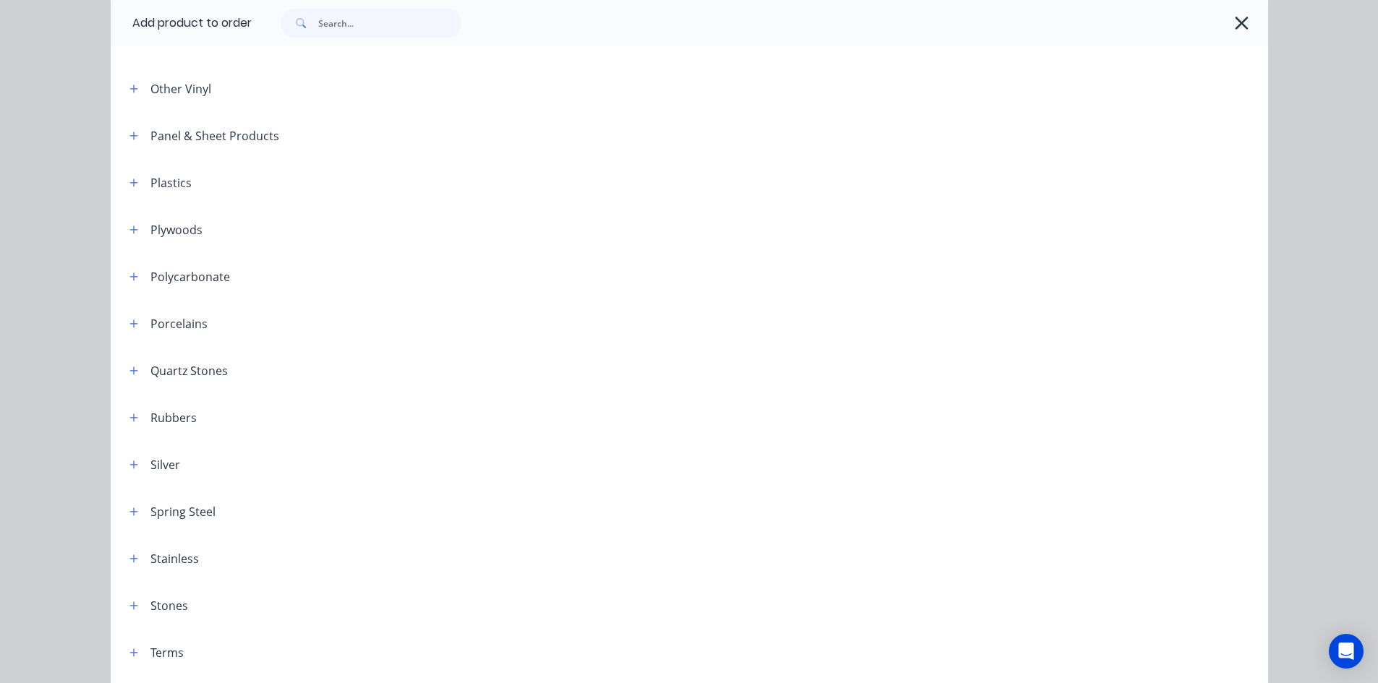
scroll to position [1519, 0]
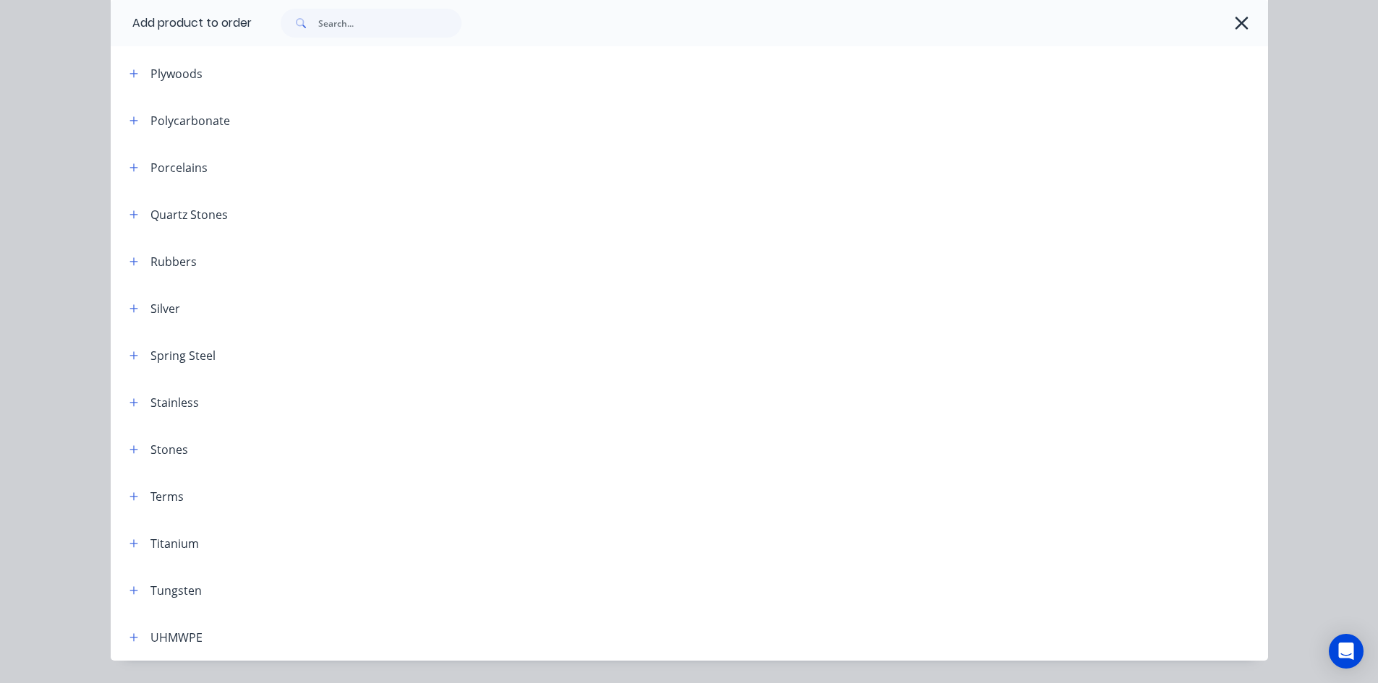
click at [155, 494] on div "Terms" at bounding box center [166, 496] width 33 height 17
click at [129, 498] on icon "button" at bounding box center [133, 497] width 9 height 10
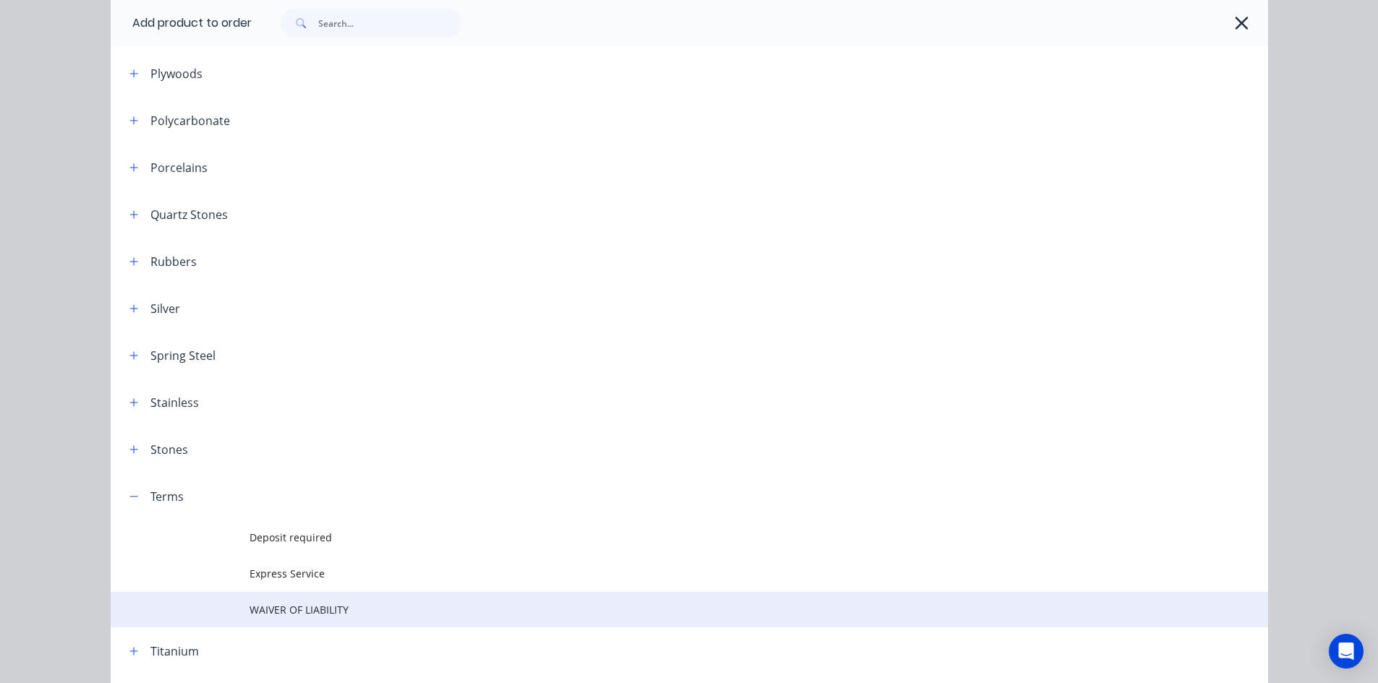
click at [291, 607] on span "WAIVER OF LIABILITY" at bounding box center [656, 609] width 814 height 15
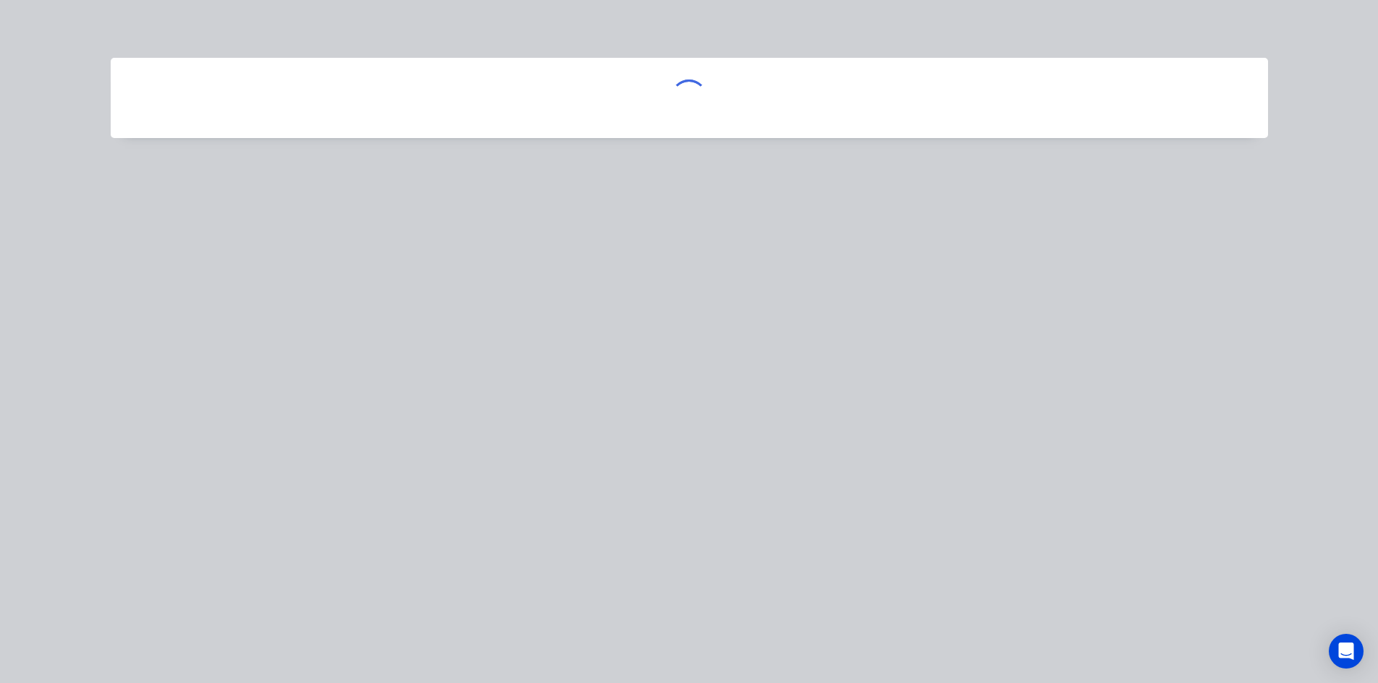
scroll to position [0, 0]
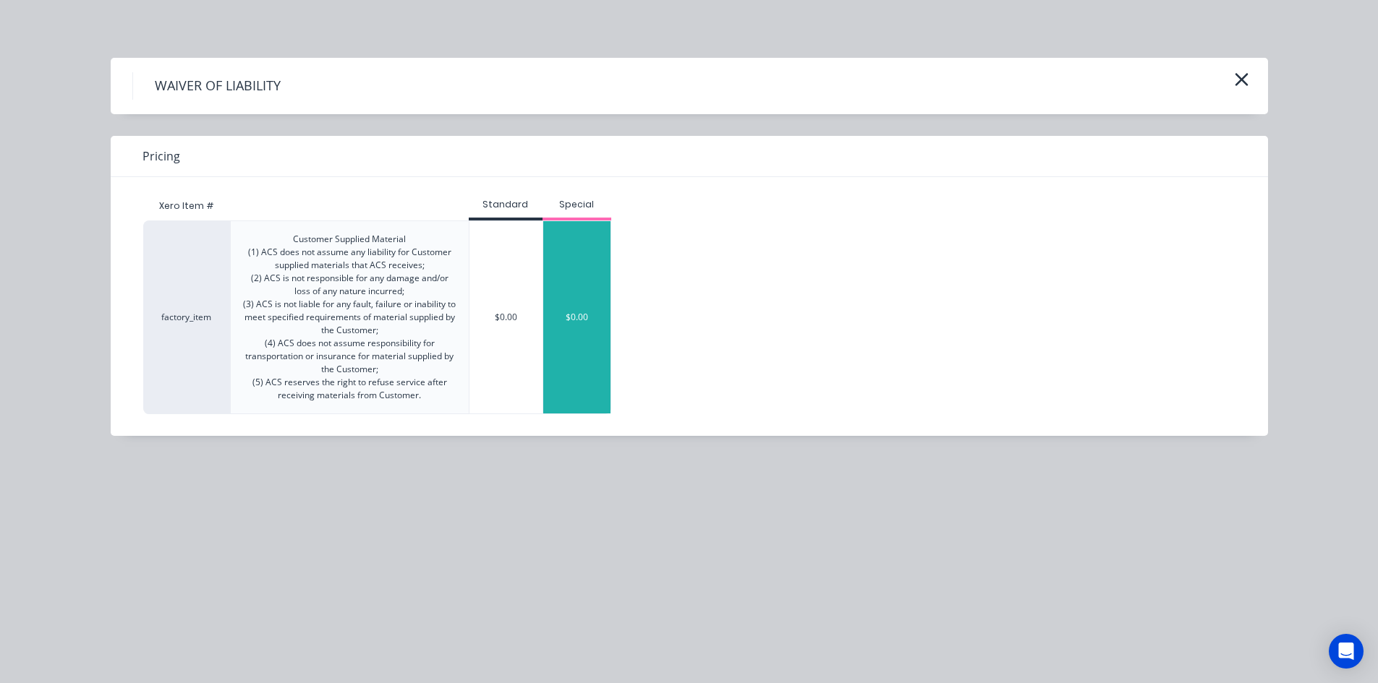
click at [582, 323] on div "$0.00" at bounding box center [577, 317] width 68 height 192
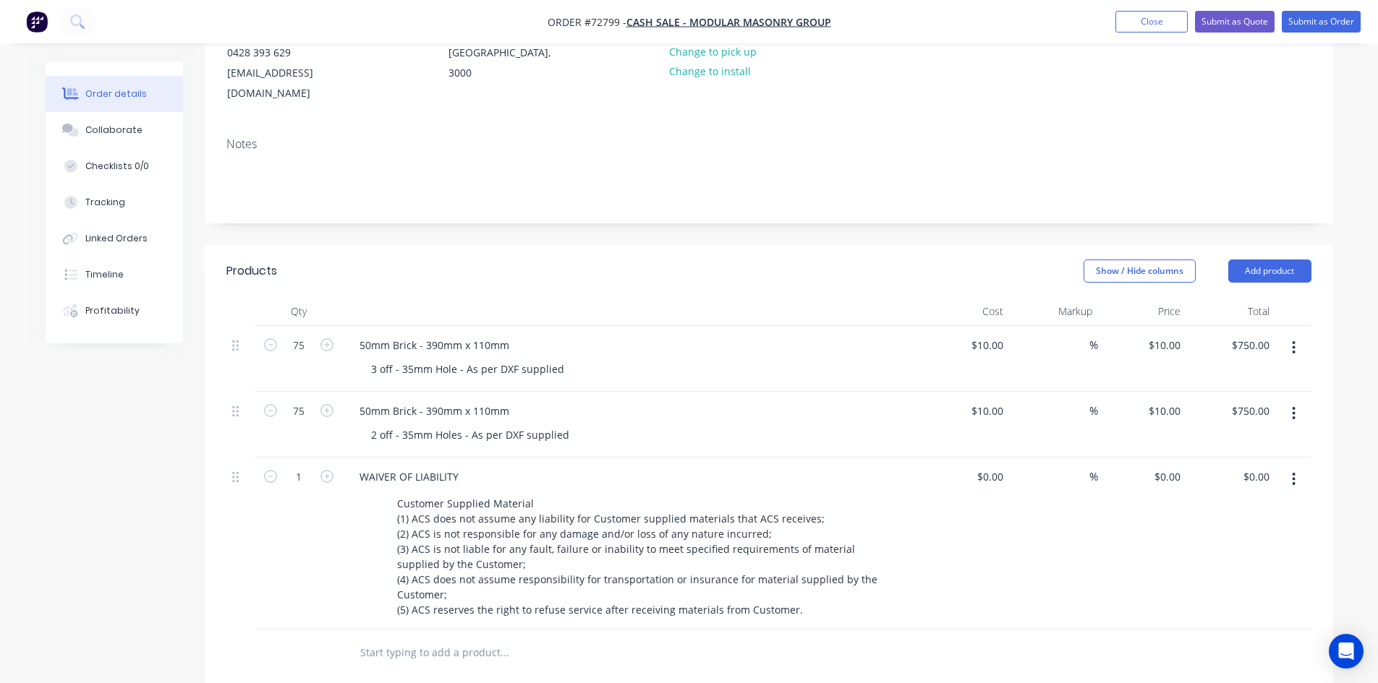
scroll to position [205, 0]
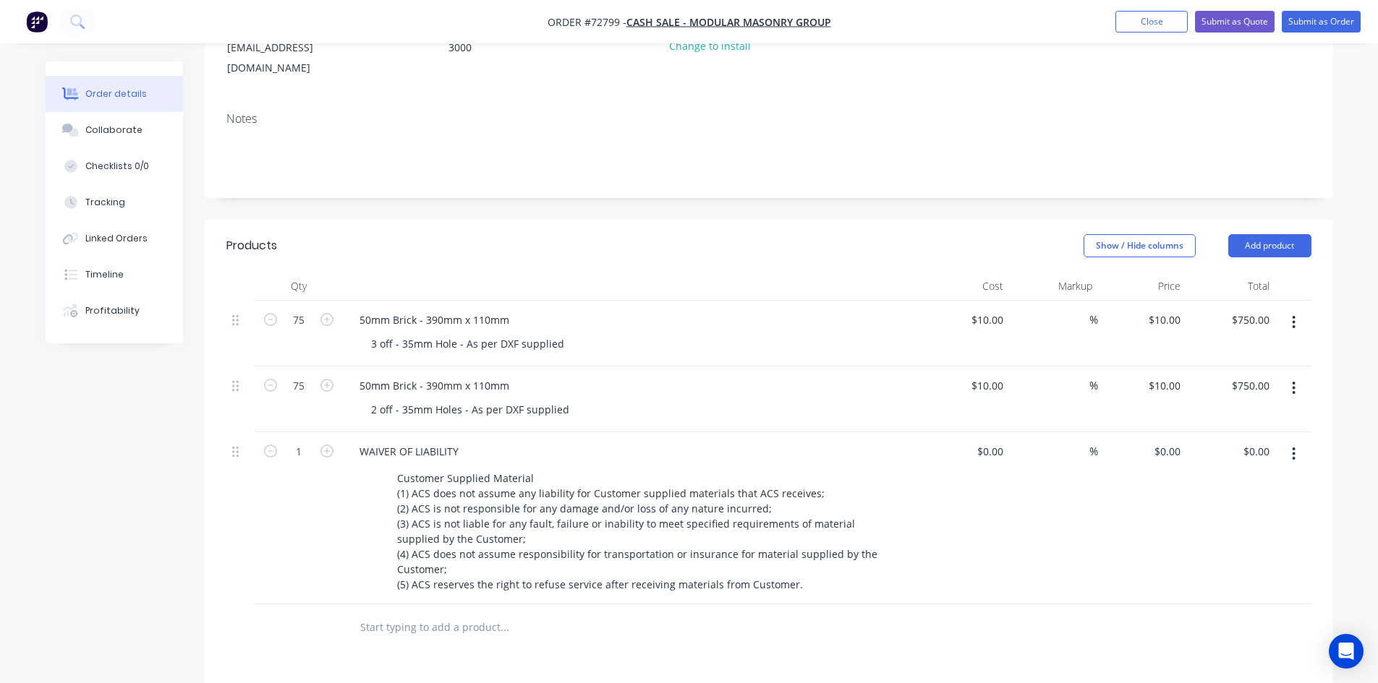
click at [589, 333] on div "3 off - 35mm Hole - As per DXF supplied" at bounding box center [636, 343] width 555 height 21
click at [562, 333] on div "3 off - 35mm Hole - As per DXF supplied" at bounding box center [467, 343] width 216 height 21
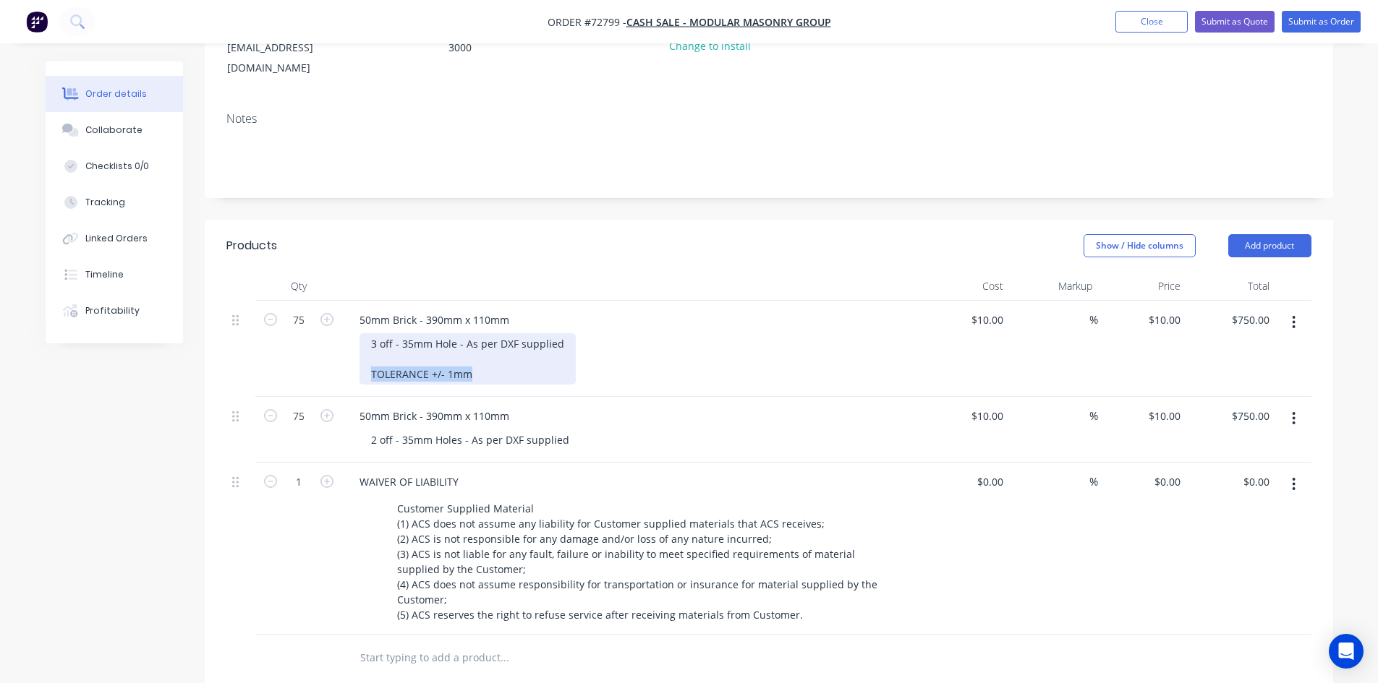
drag, startPoint x: 477, startPoint y: 359, endPoint x: 365, endPoint y: 360, distance: 111.4
click at [365, 360] on div "3 off - 35mm Hole - As per DXF supplied TOLERANCE +/- 1mm" at bounding box center [467, 358] width 216 height 51
copy div "TOLERANCE +/- 1mm"
click at [587, 430] on div "2 off - 35mm Holes - As per DXF supplied" at bounding box center [636, 440] width 555 height 21
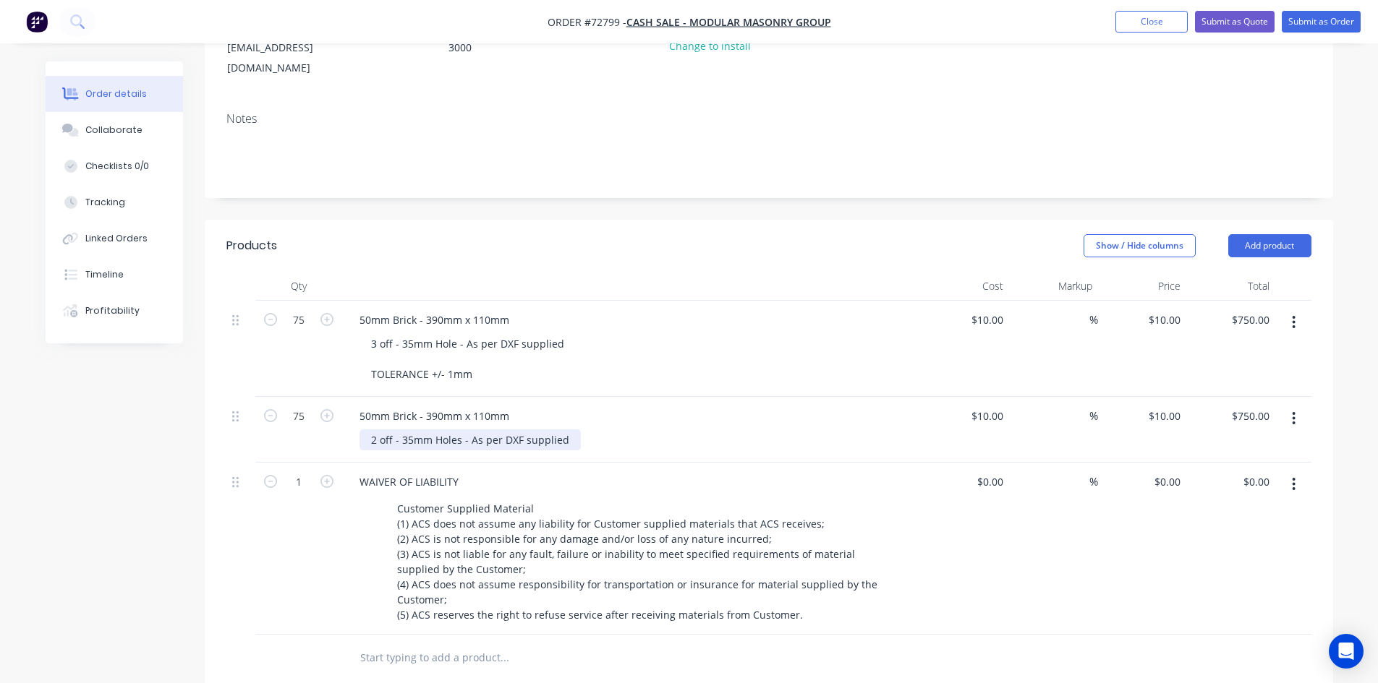
click at [571, 430] on div "2 off - 35mm Holes - As per DXF supplied" at bounding box center [469, 440] width 221 height 21
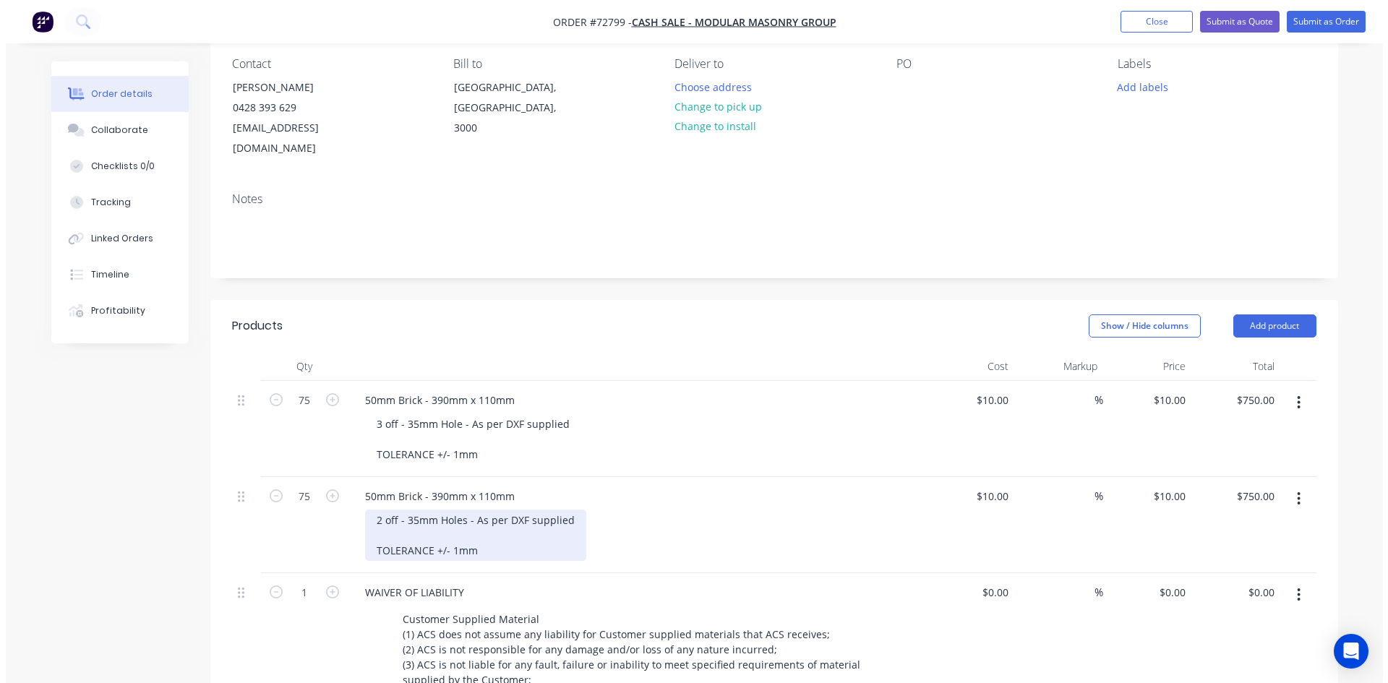
scroll to position [0, 0]
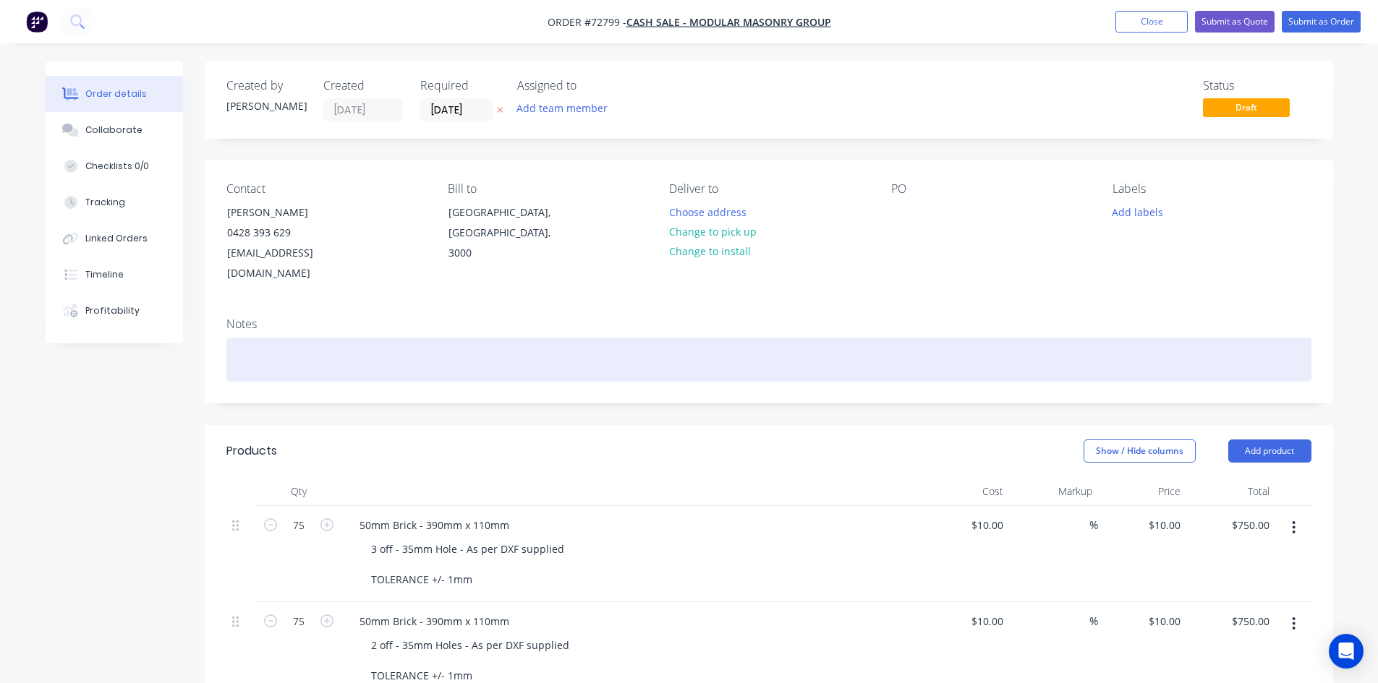
click at [366, 341] on div at bounding box center [768, 360] width 1085 height 44
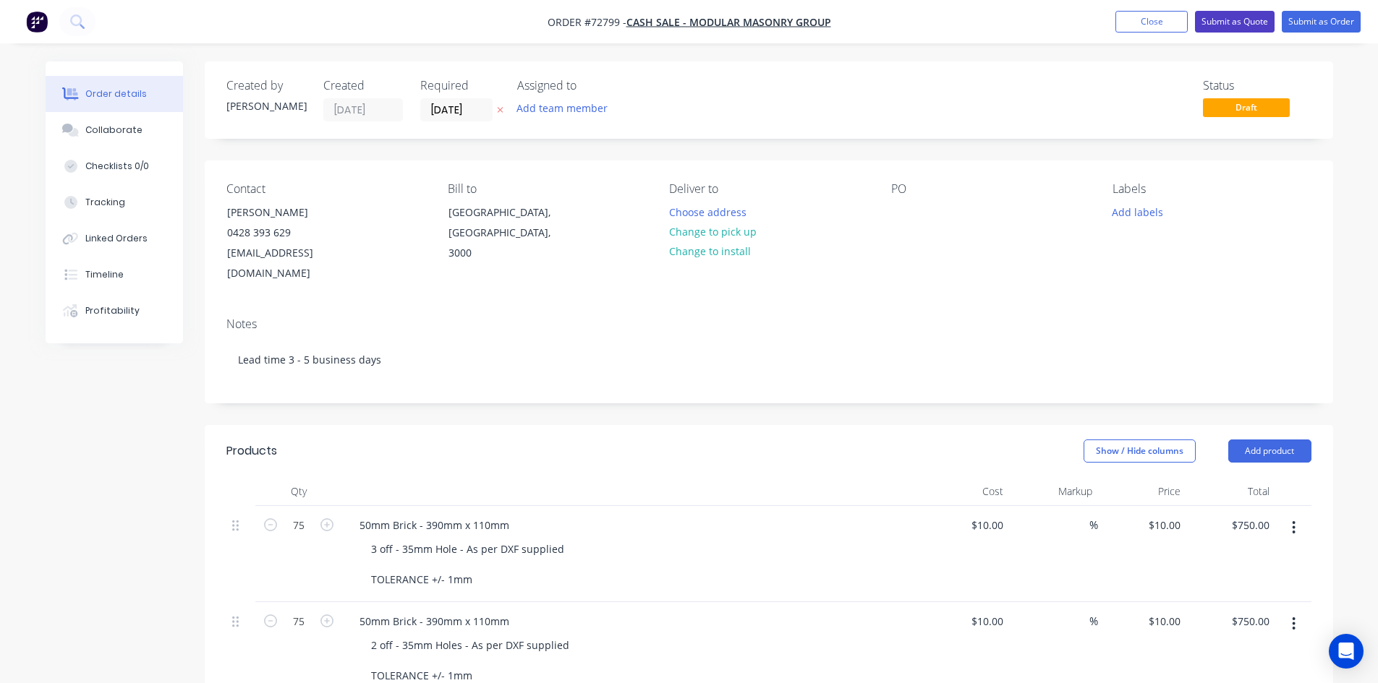
click at [1247, 20] on button "Submit as Quote" at bounding box center [1235, 22] width 80 height 22
type input "$10.00"
type input "$750.00"
type input "$10.00"
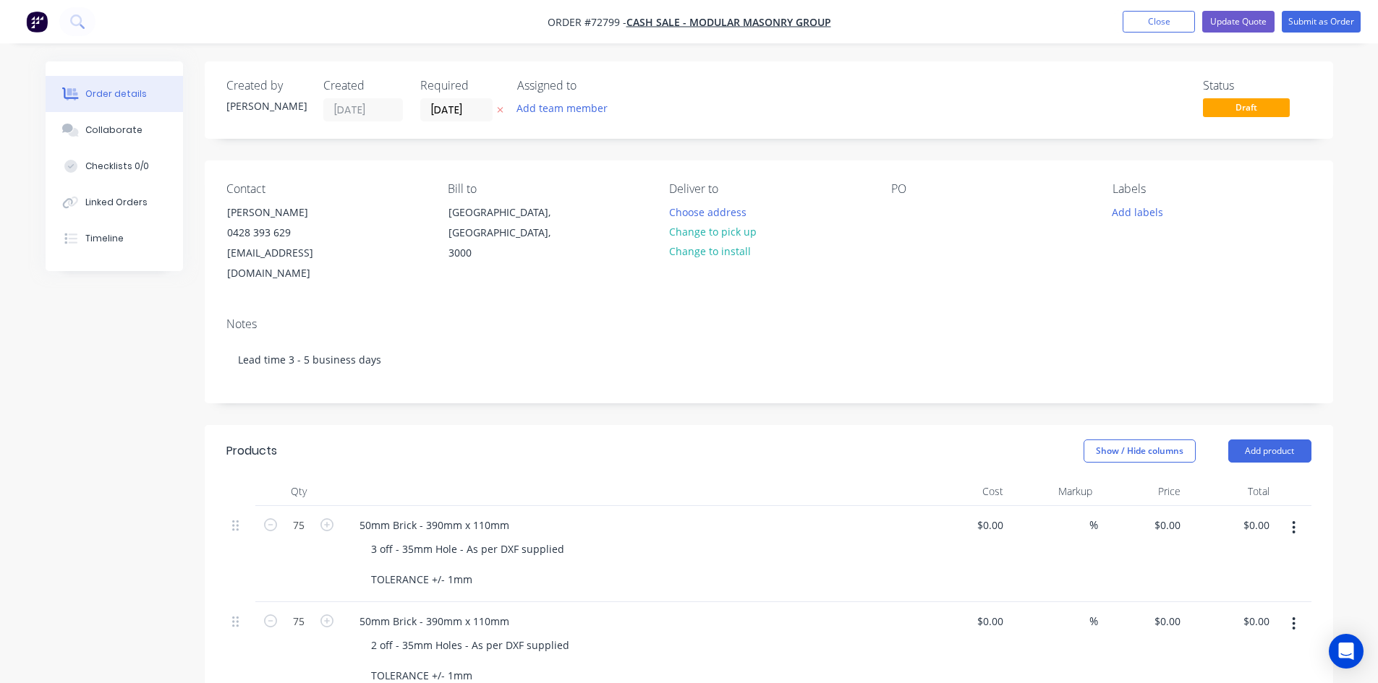
type input "$10.00"
type input "$750.00"
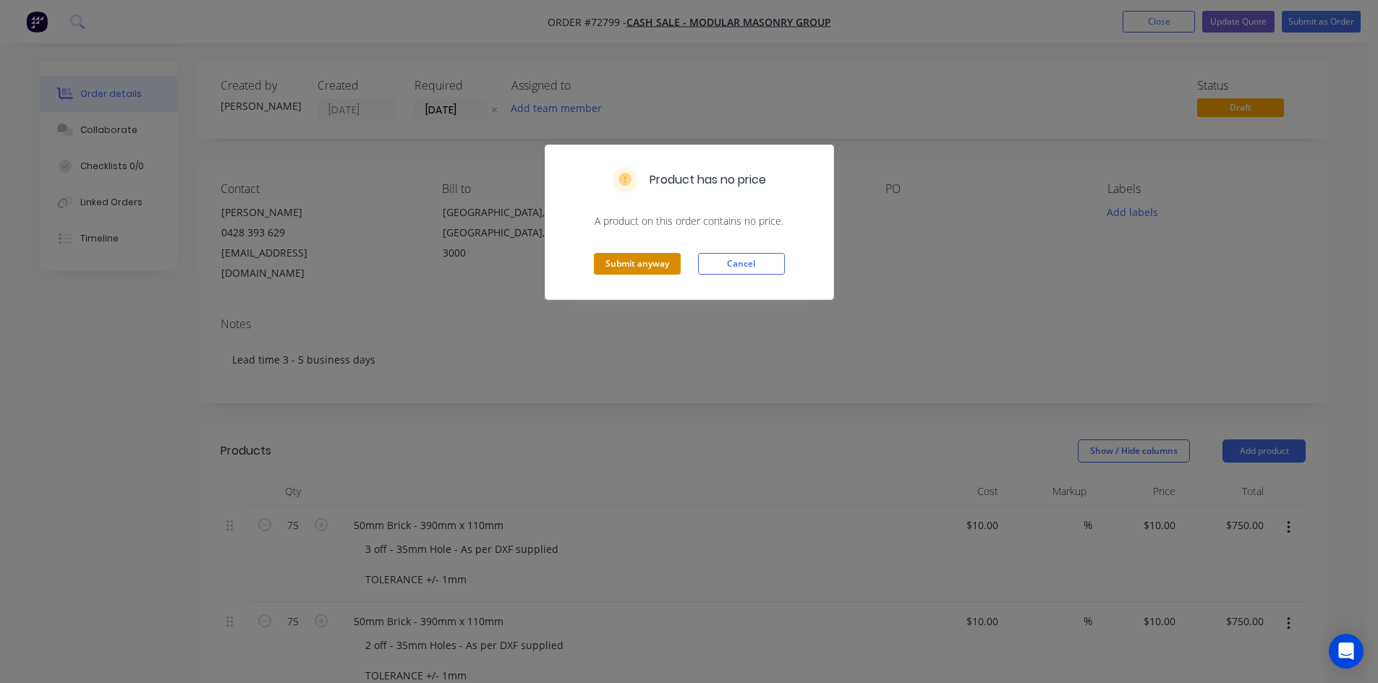
click at [656, 263] on button "Submit anyway" at bounding box center [637, 264] width 87 height 22
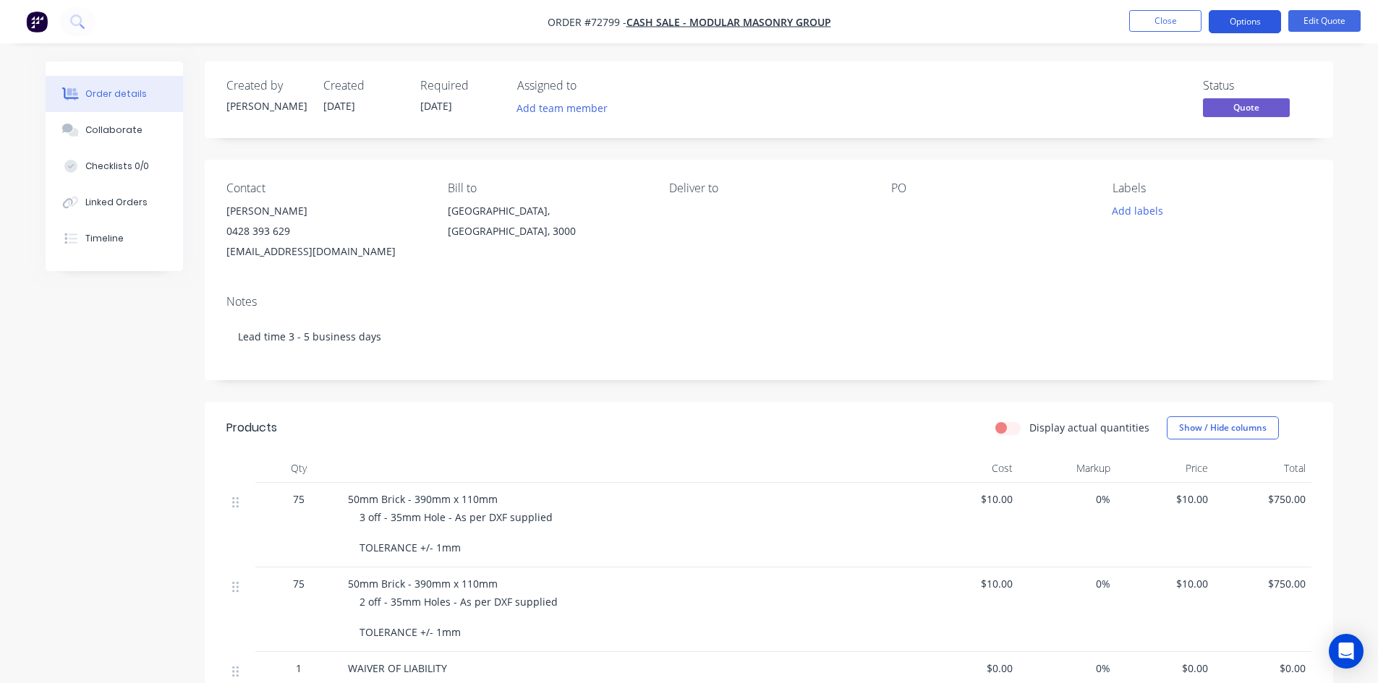
click at [1270, 24] on button "Options" at bounding box center [1244, 21] width 72 height 23
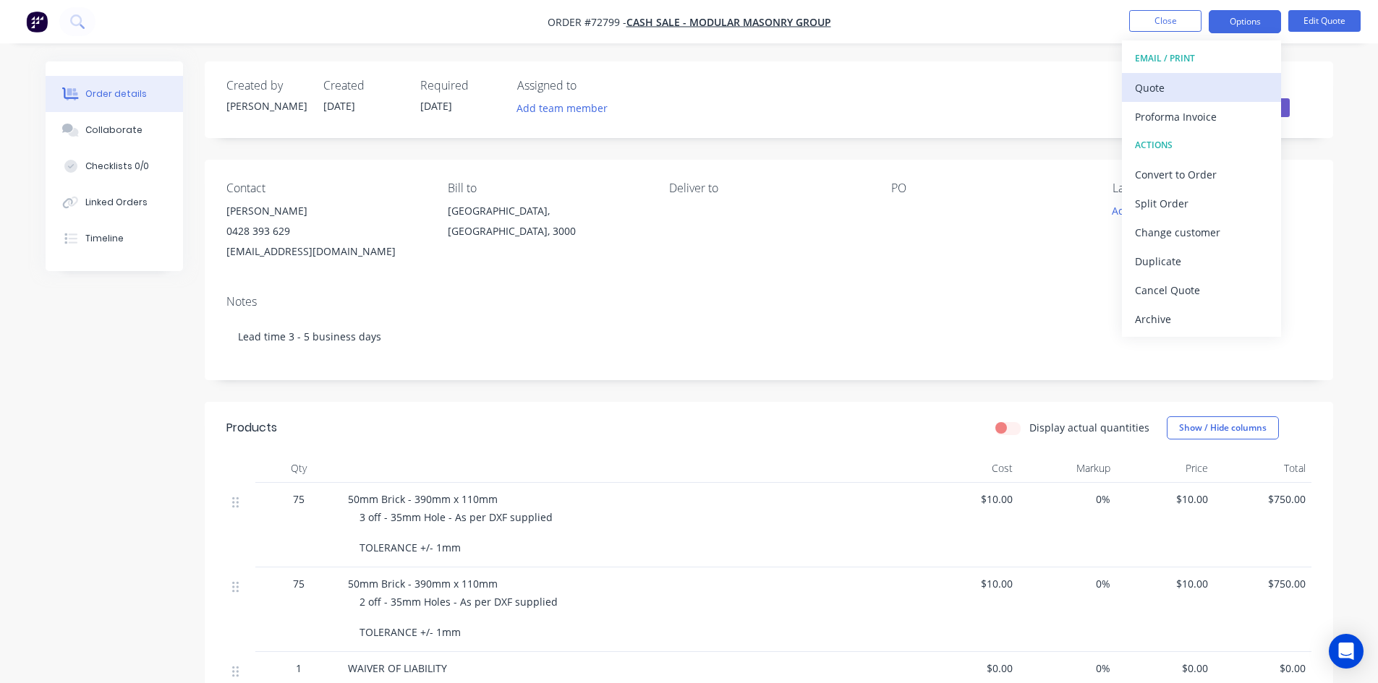
click at [1173, 88] on div "Quote" at bounding box center [1201, 87] width 133 height 21
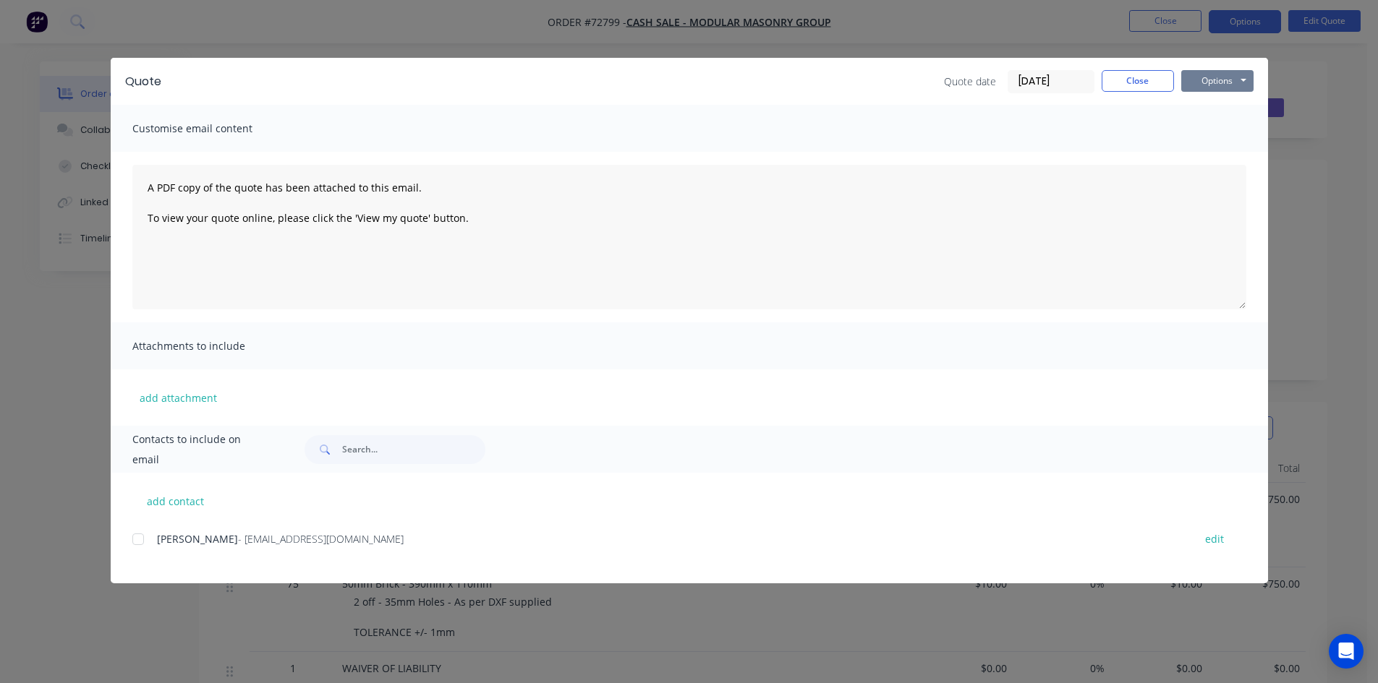
click at [1206, 83] on button "Options" at bounding box center [1217, 81] width 72 height 22
click at [1216, 129] on button "Print" at bounding box center [1227, 131] width 93 height 24
click at [1136, 82] on button "Close" at bounding box center [1137, 81] width 72 height 22
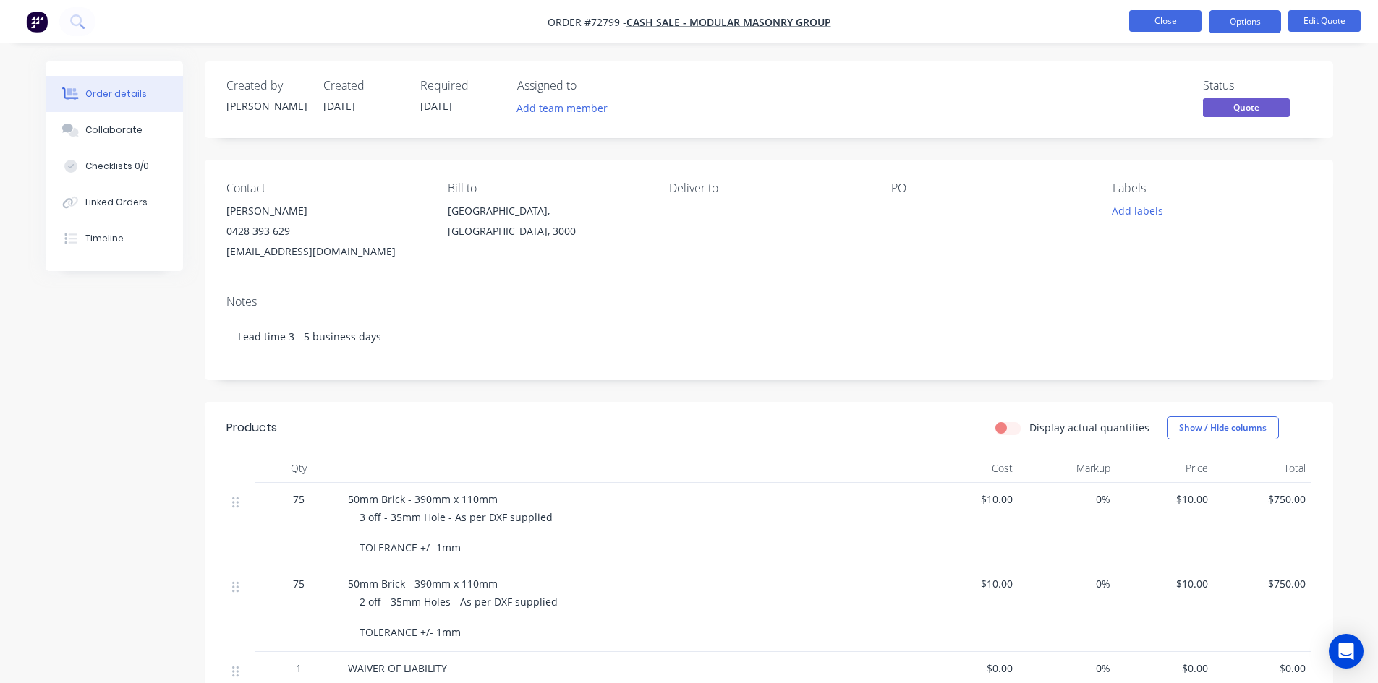
click at [1165, 22] on button "Close" at bounding box center [1165, 21] width 72 height 22
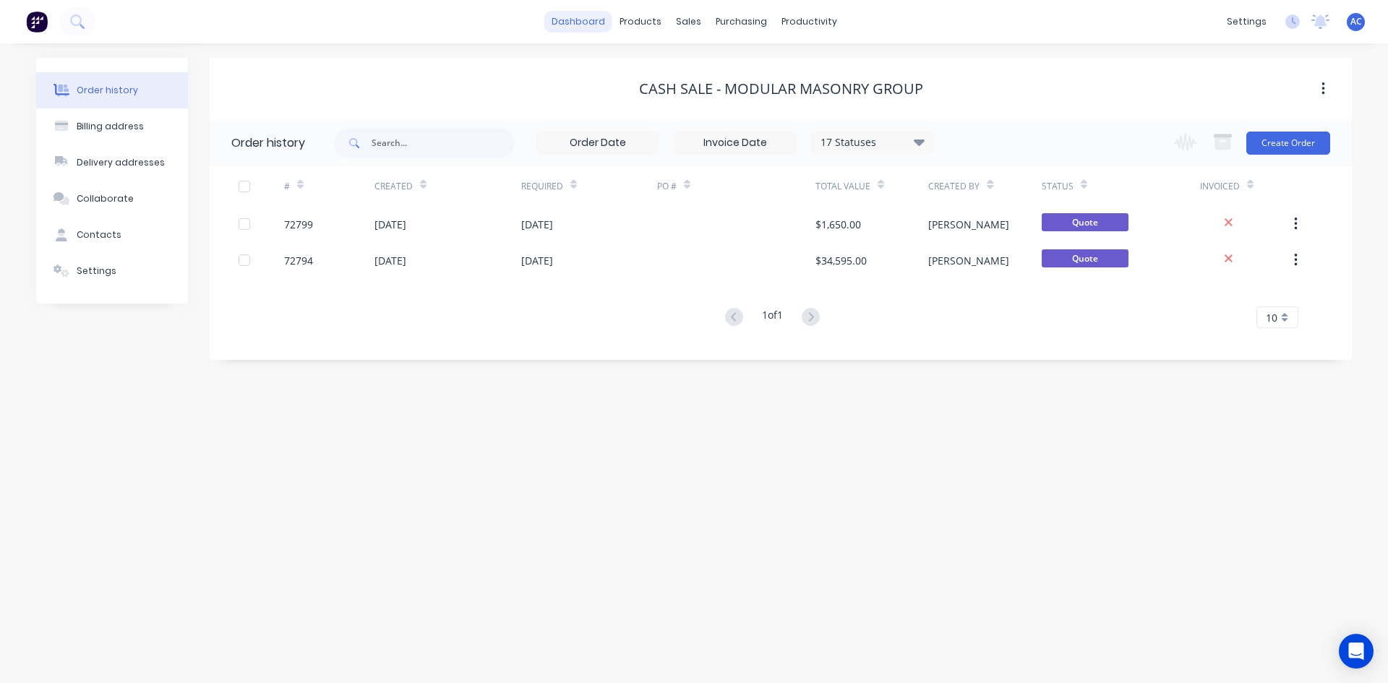
click at [588, 24] on link "dashboard" at bounding box center [579, 22] width 68 height 22
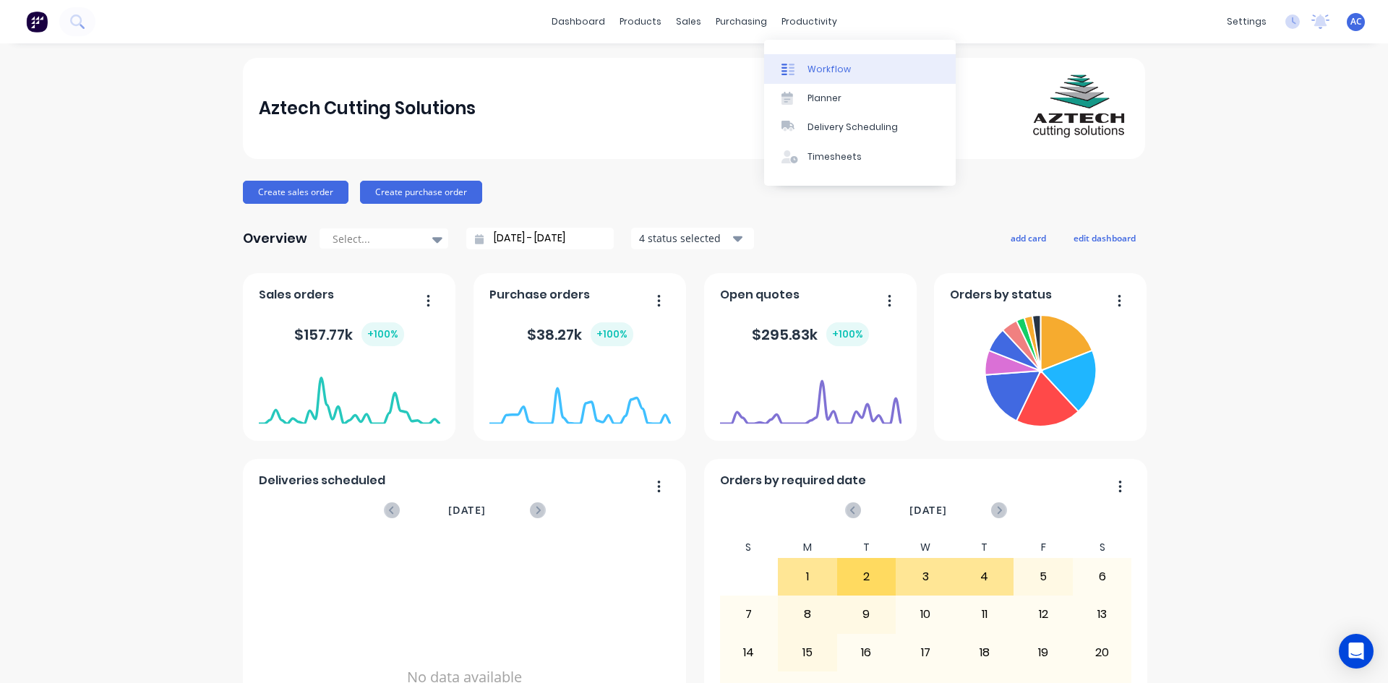
click at [809, 74] on div "Workflow" at bounding box center [829, 69] width 43 height 13
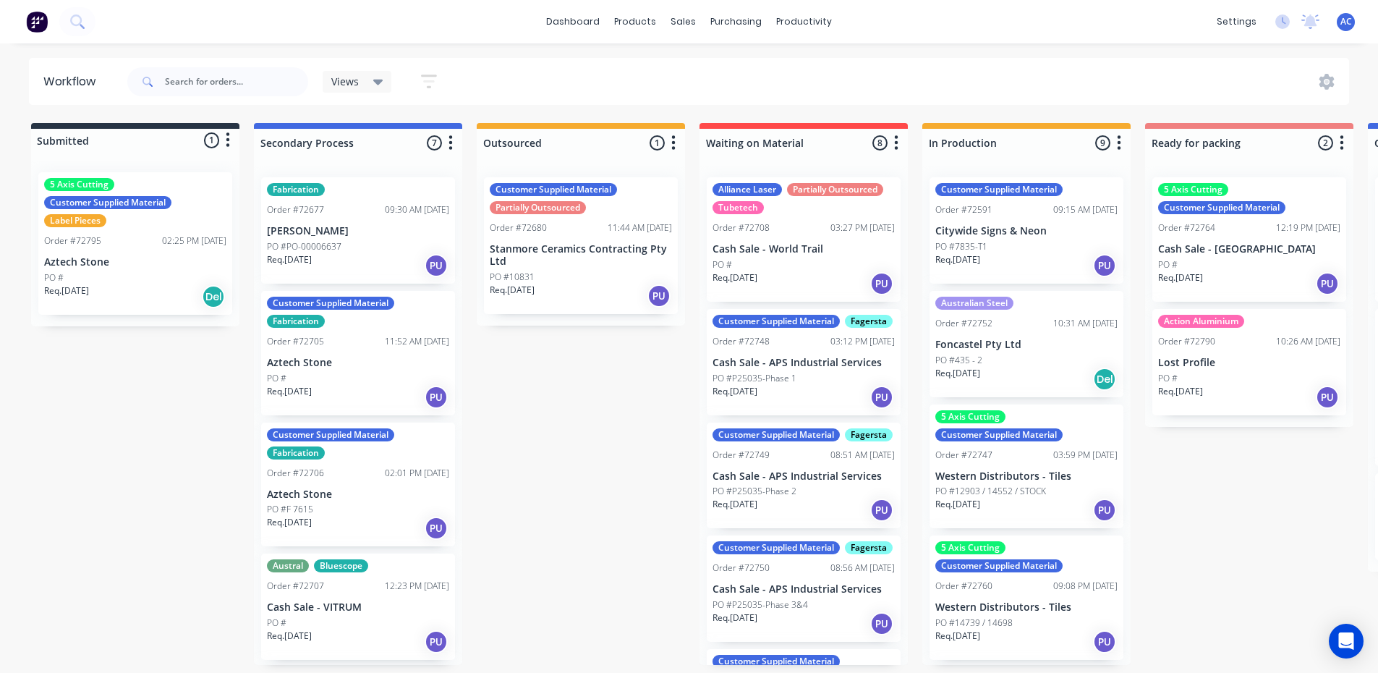
click at [95, 233] on div "5 Axis Cutting Customer Supplied Material Label Pieces Order #72795 02:25 PM [D…" at bounding box center [135, 243] width 194 height 142
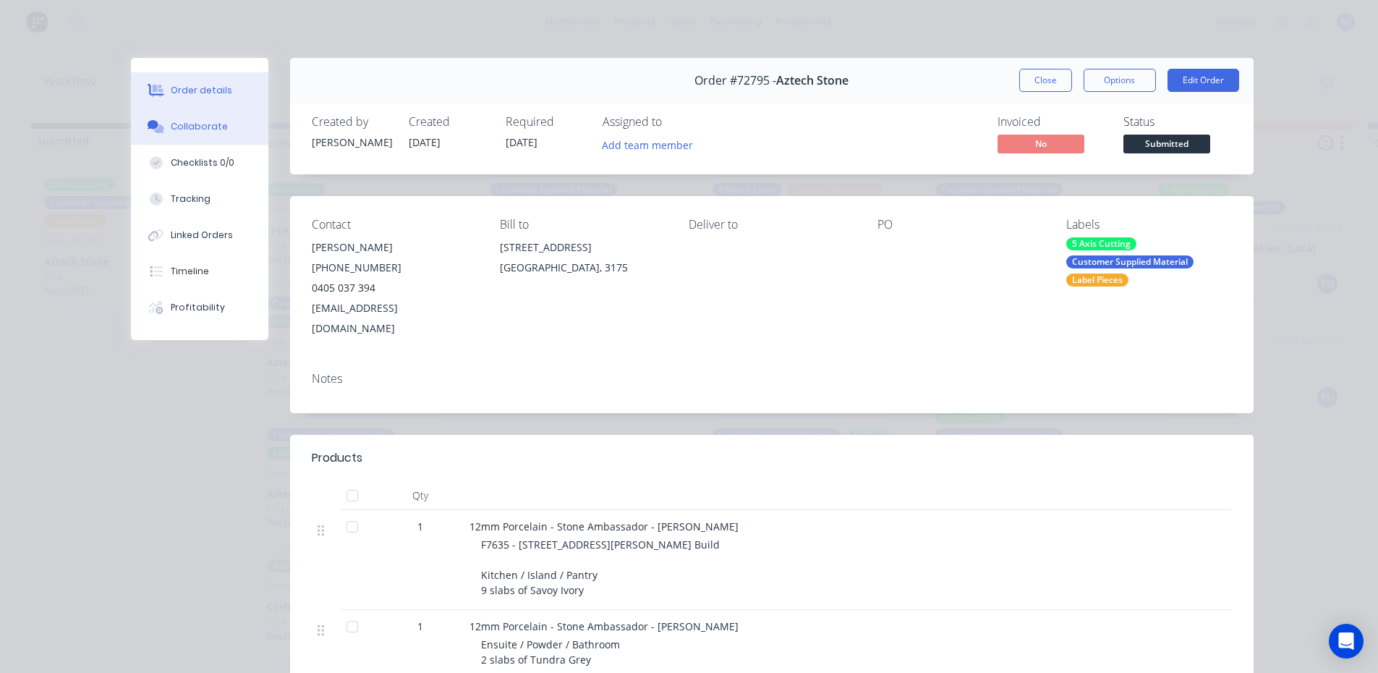
click at [200, 129] on div "Collaborate" at bounding box center [199, 126] width 57 height 13
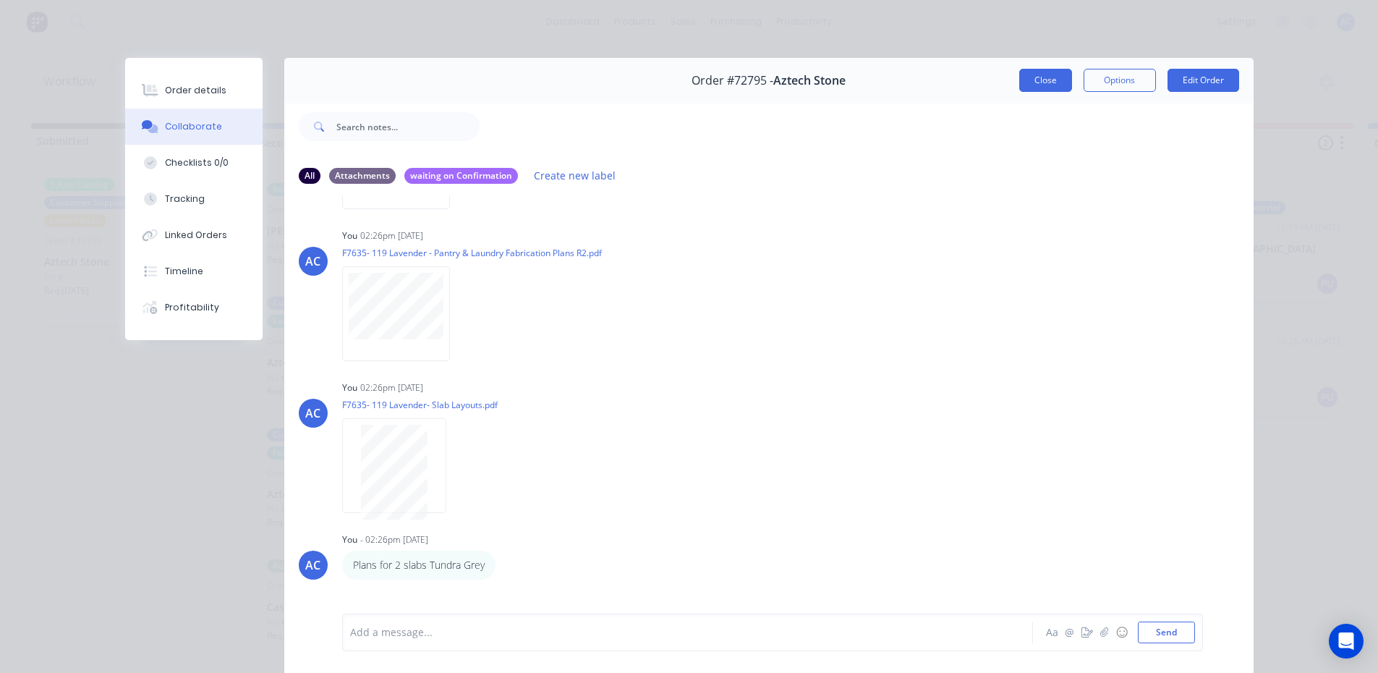
click at [1039, 78] on button "Close" at bounding box center [1045, 80] width 53 height 23
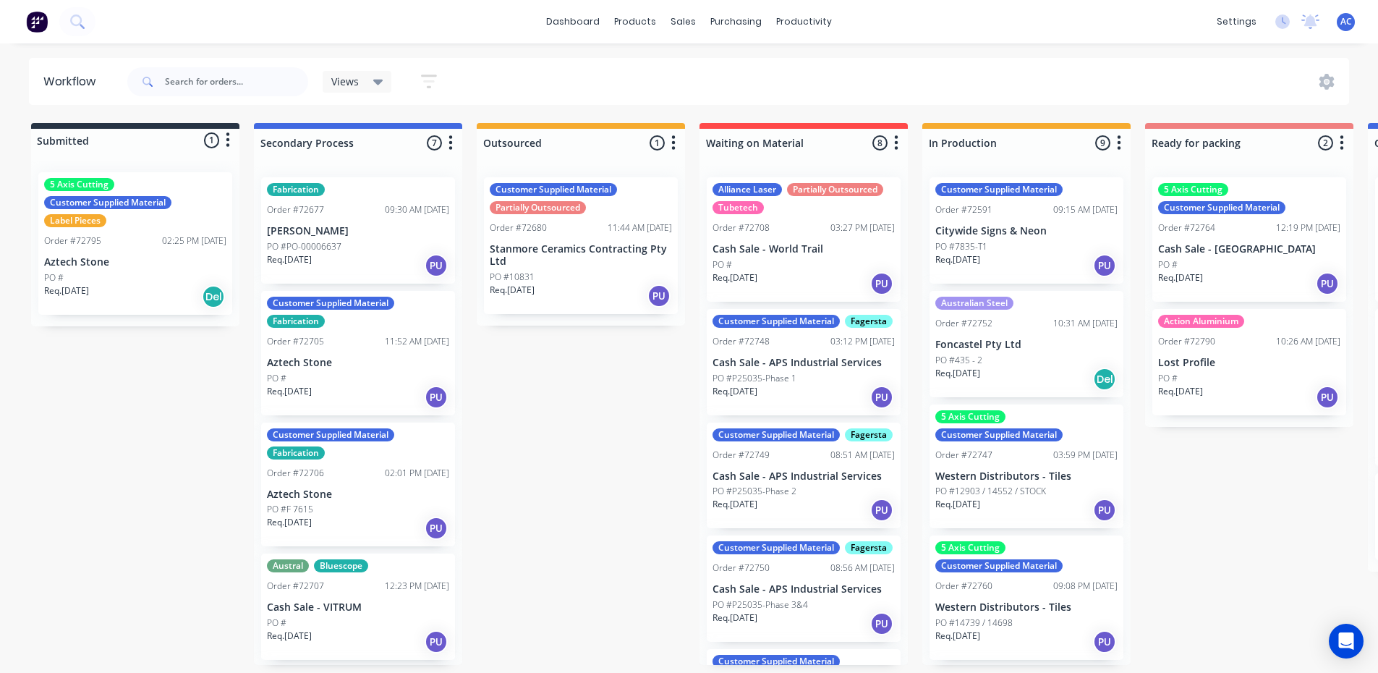
click at [167, 252] on div "5 Axis Cutting Customer Supplied Material Label Pieces Order #72795 02:25 PM [D…" at bounding box center [135, 243] width 194 height 142
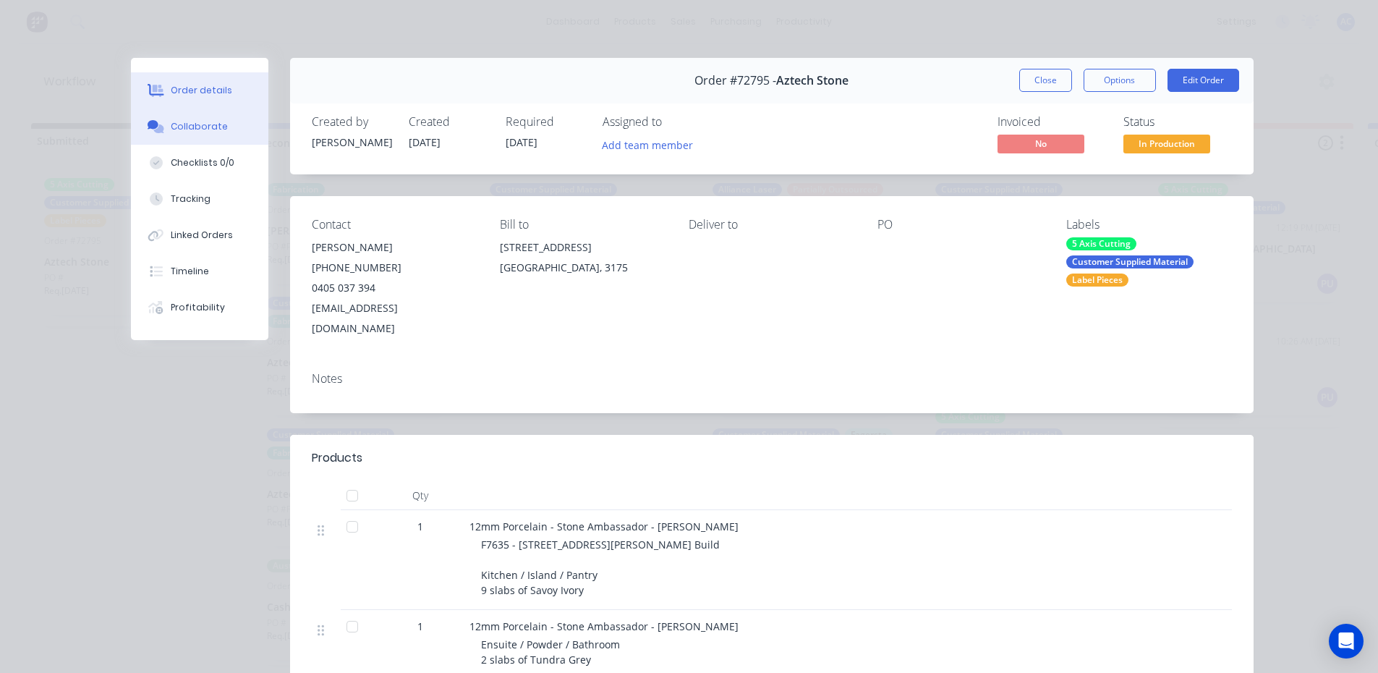
click at [185, 121] on div "Collaborate" at bounding box center [199, 126] width 57 height 13
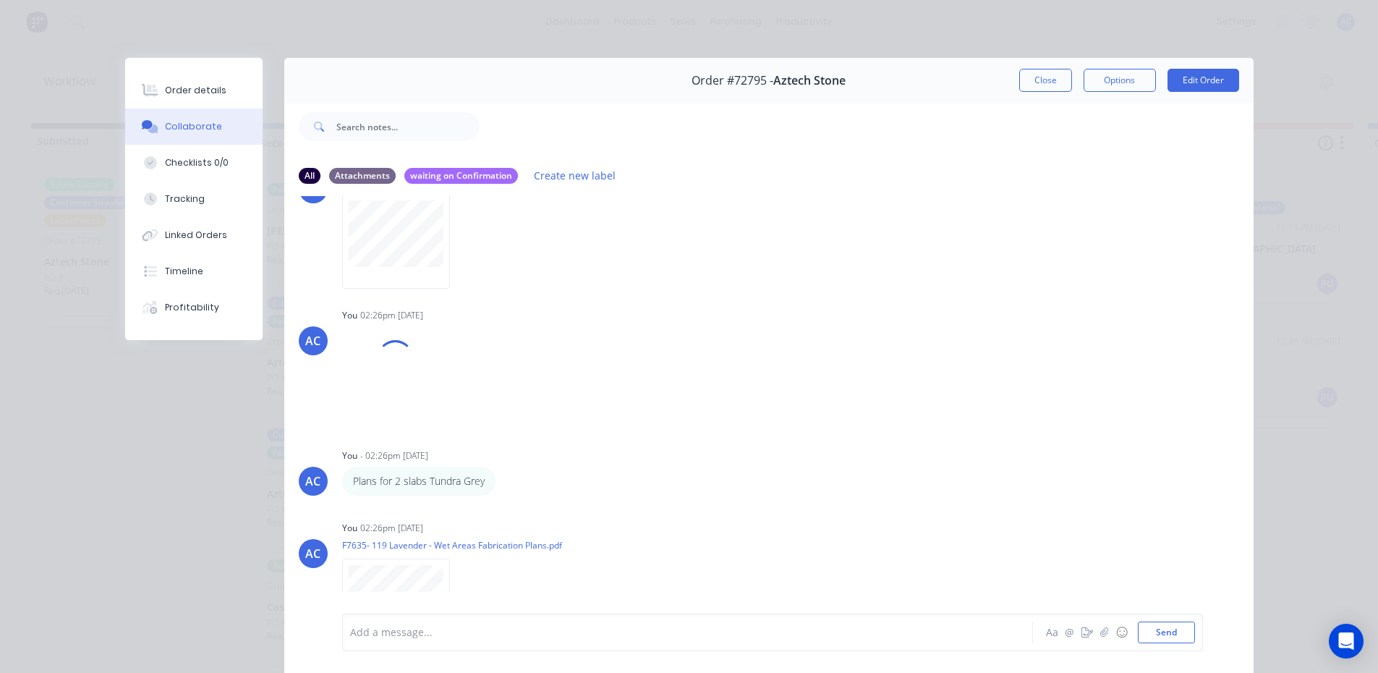
scroll to position [327, 0]
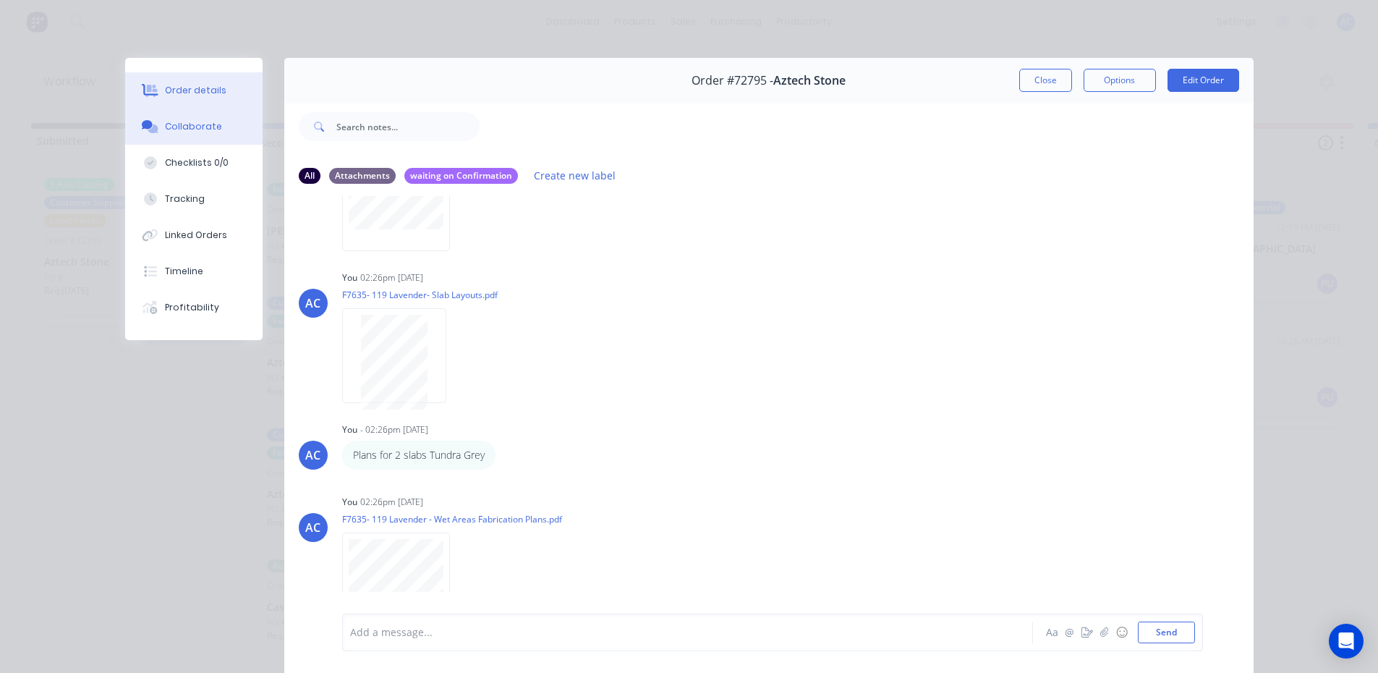
click at [165, 92] on div "Order details" at bounding box center [195, 90] width 61 height 13
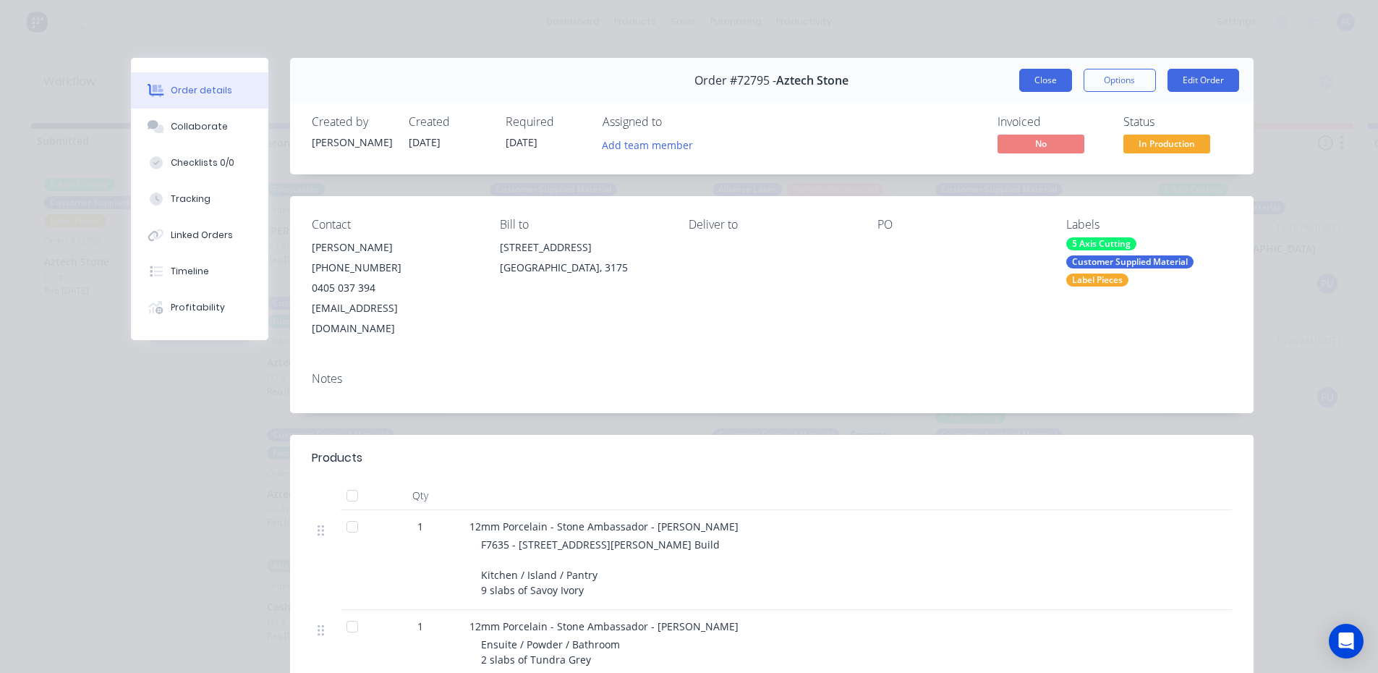
click at [1043, 84] on button "Close" at bounding box center [1045, 80] width 53 height 23
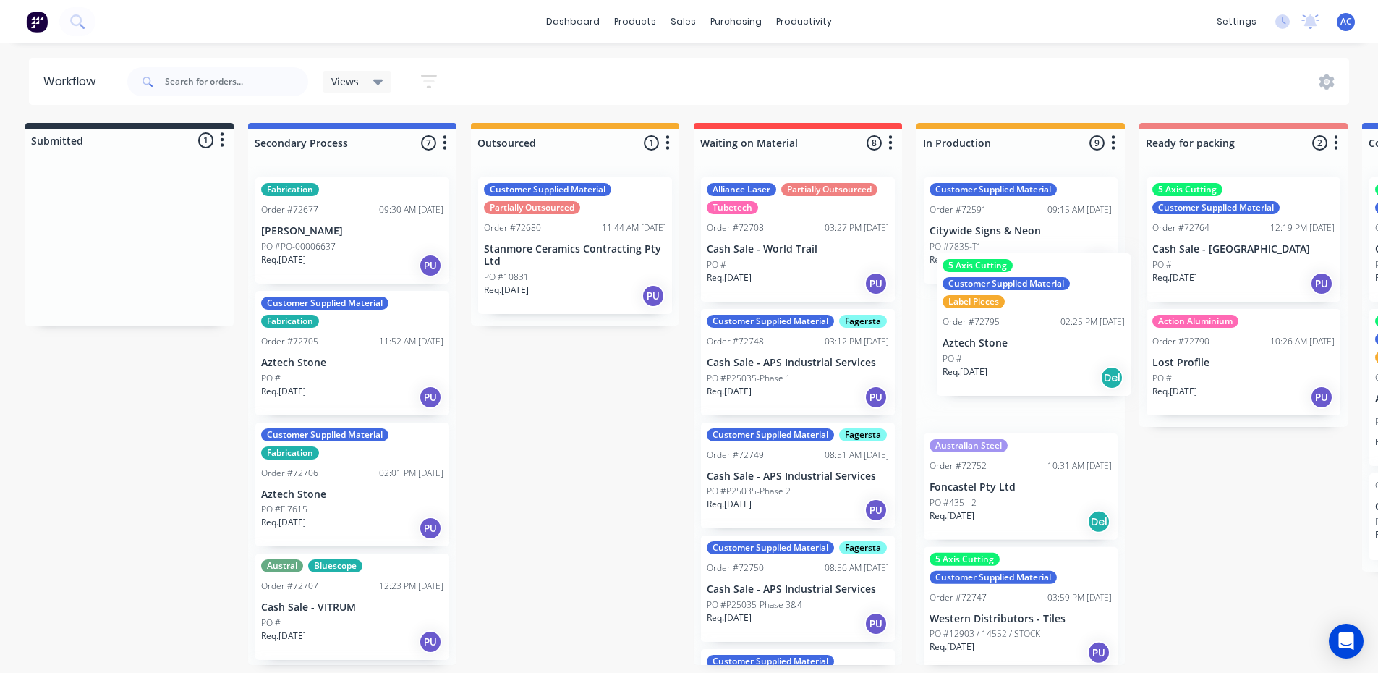
scroll to position [0, 9]
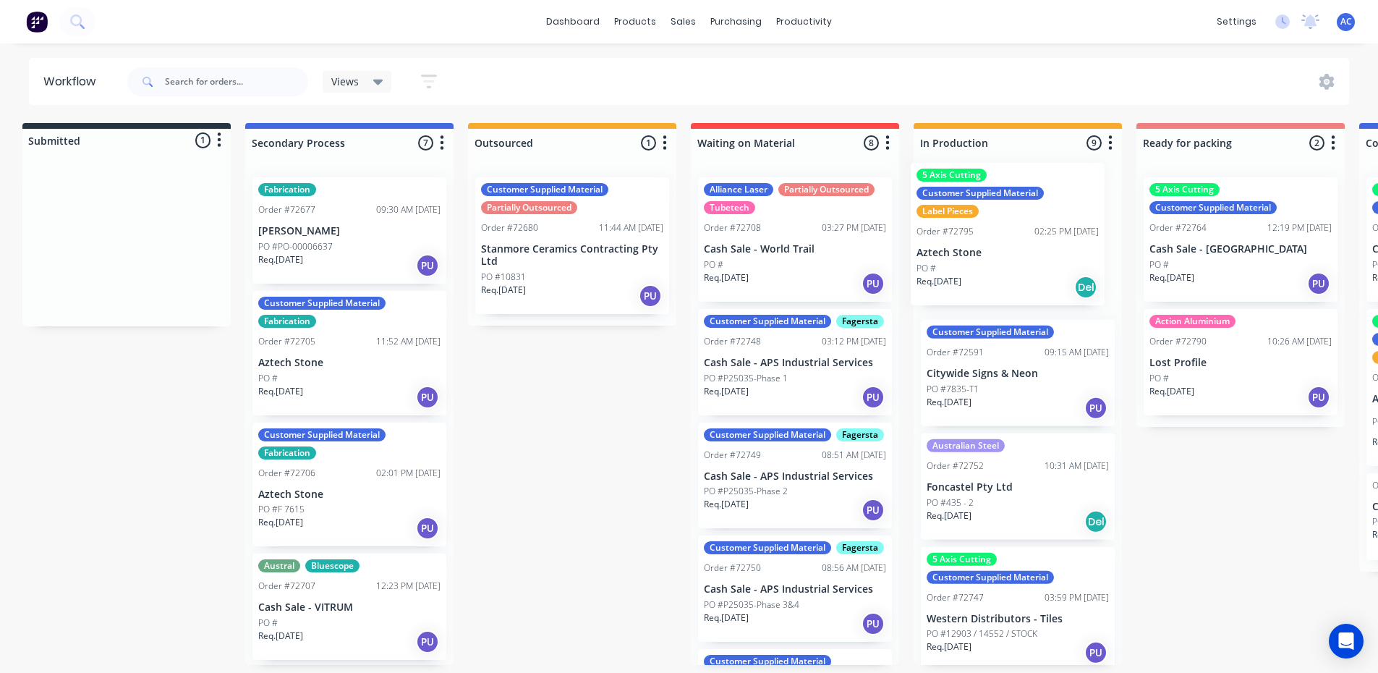
drag, startPoint x: 158, startPoint y: 265, endPoint x: 1036, endPoint y: 256, distance: 878.0
click at [1036, 256] on div "Submitted 1 Status colour #273444 hex #273444 Save Cancel Summaries Total order…" at bounding box center [1290, 394] width 2621 height 542
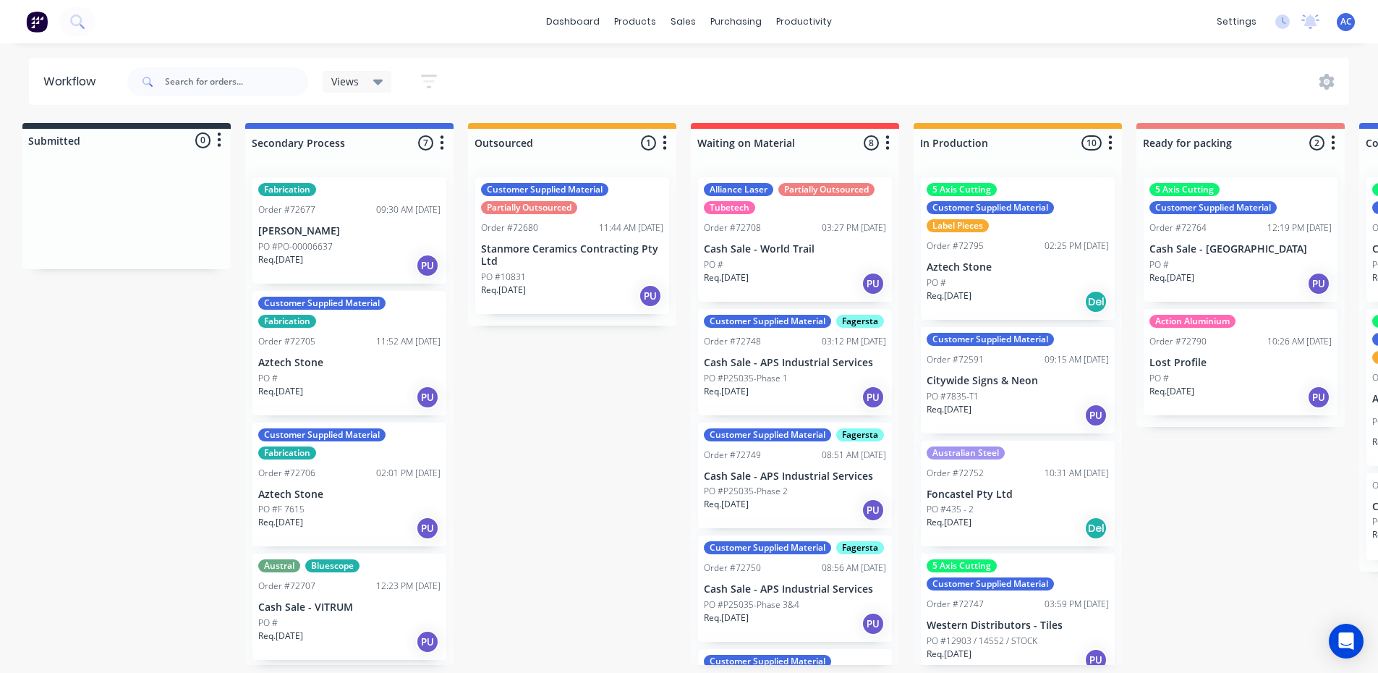
click at [1041, 310] on div "Req. [DATE] Del" at bounding box center [1017, 301] width 182 height 25
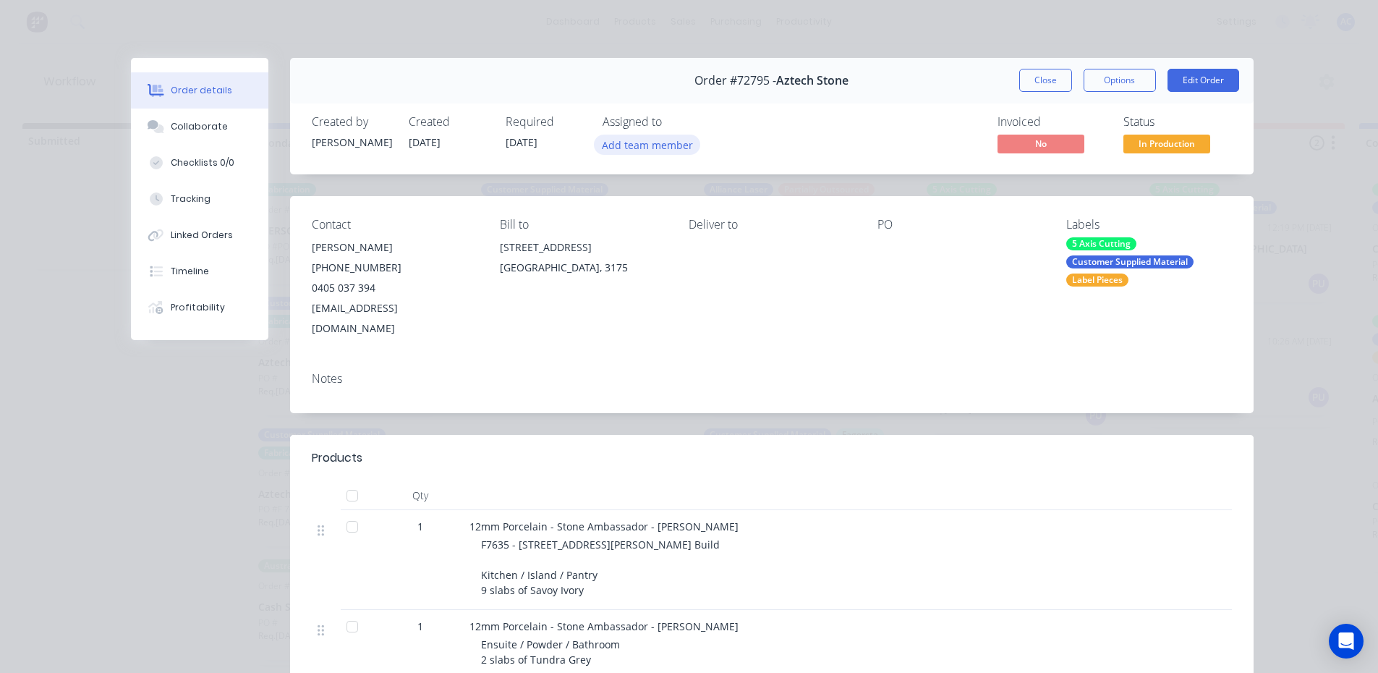
click at [630, 139] on button "Add team member" at bounding box center [647, 145] width 106 height 20
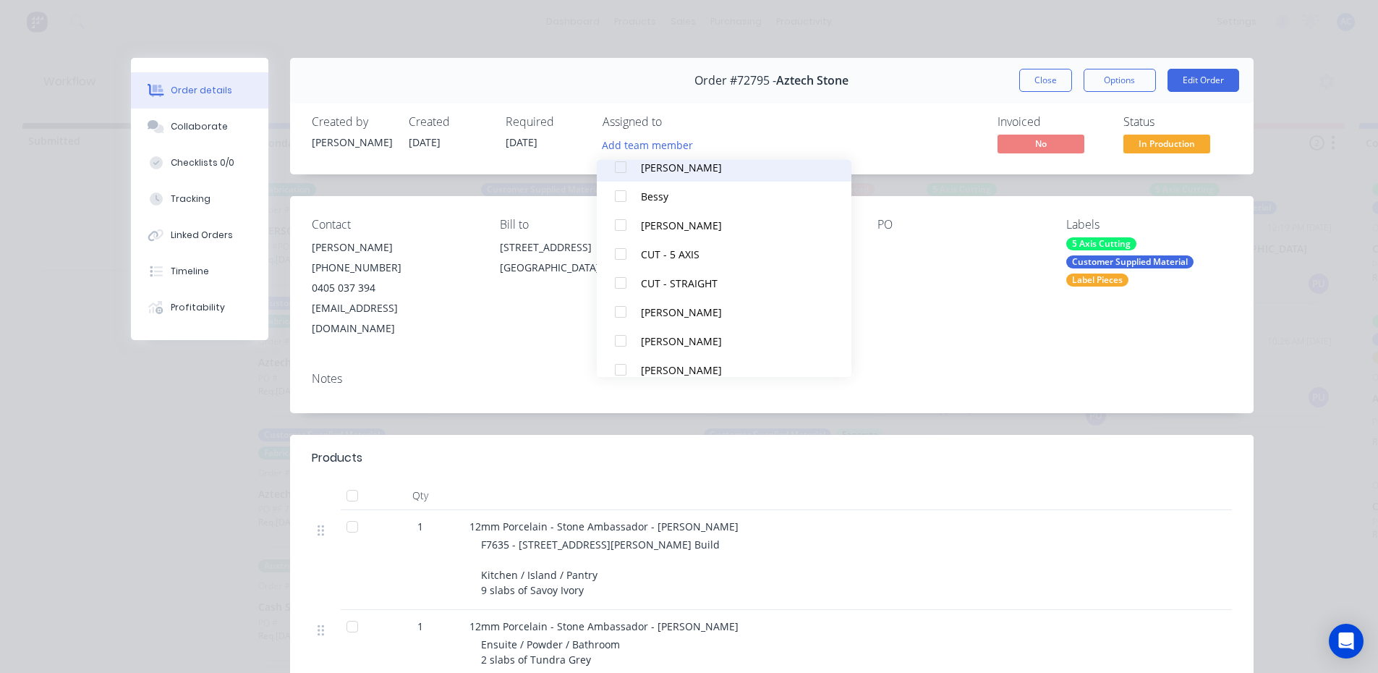
scroll to position [72, 0]
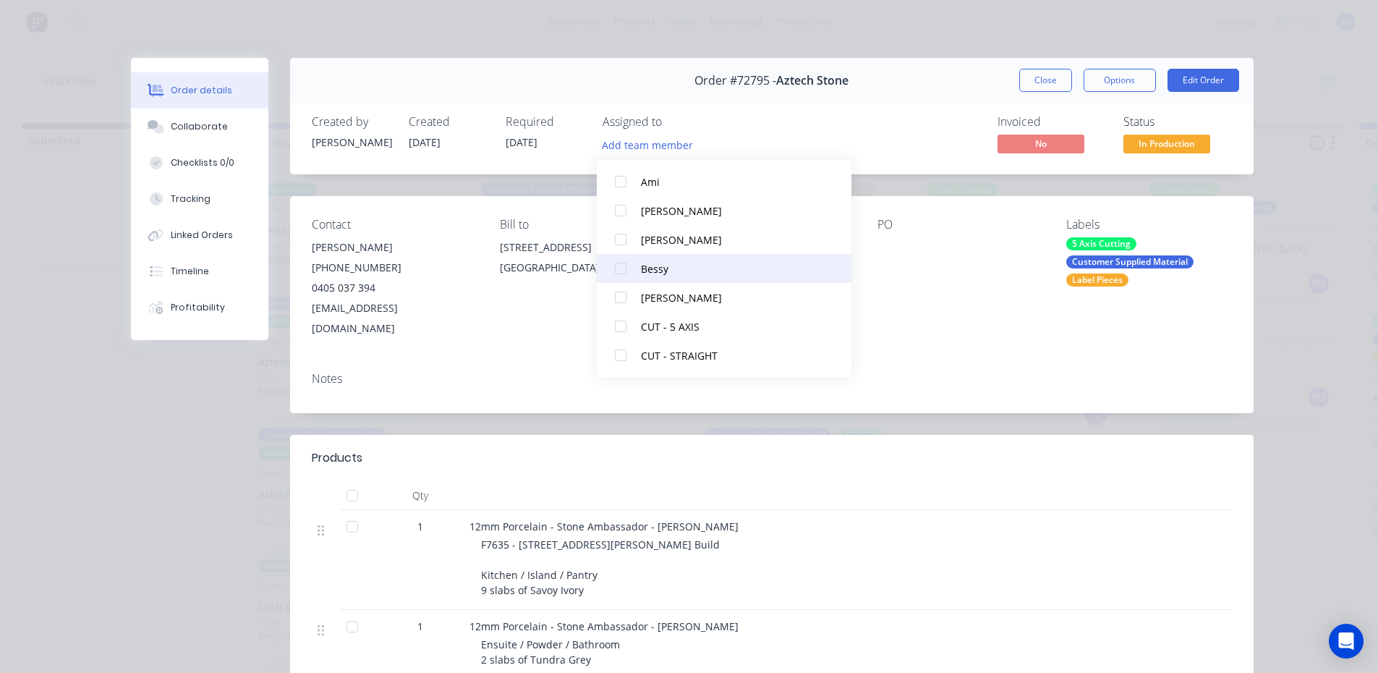
click at [615, 268] on div at bounding box center [620, 268] width 29 height 29
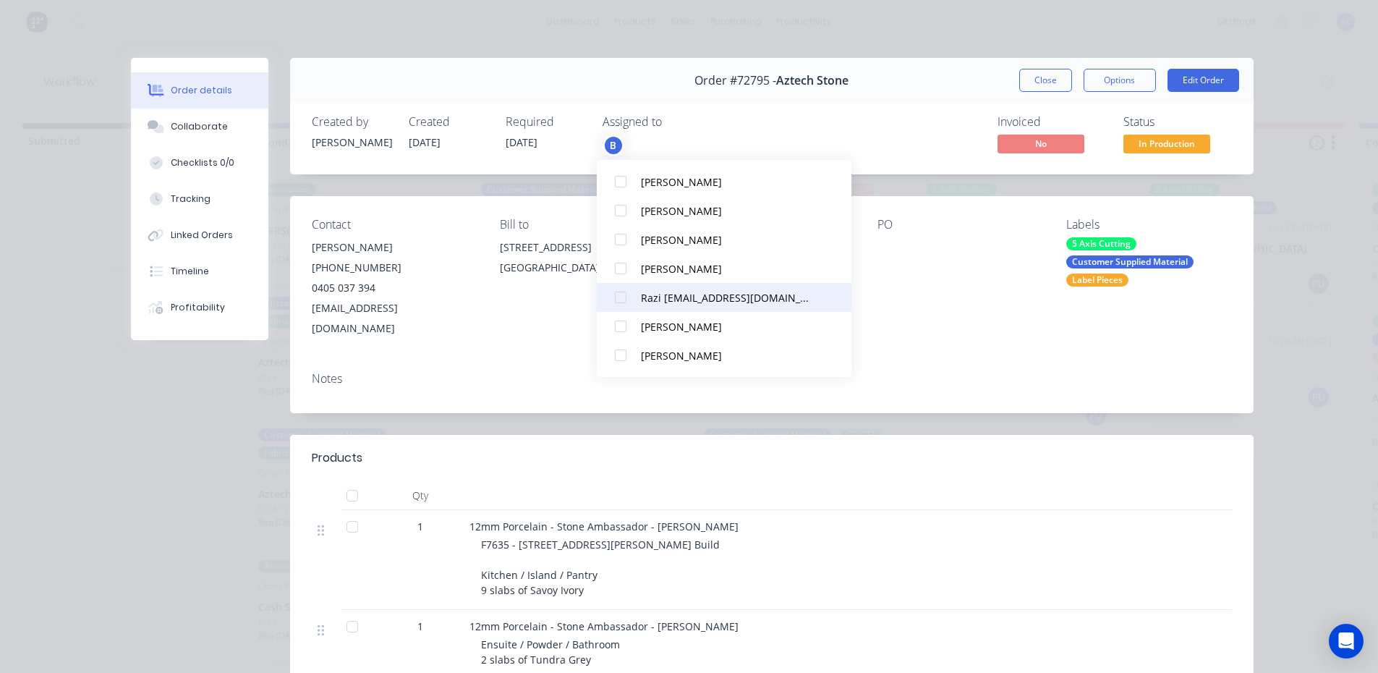
scroll to position [3, 9]
click at [618, 299] on div at bounding box center [620, 300] width 29 height 29
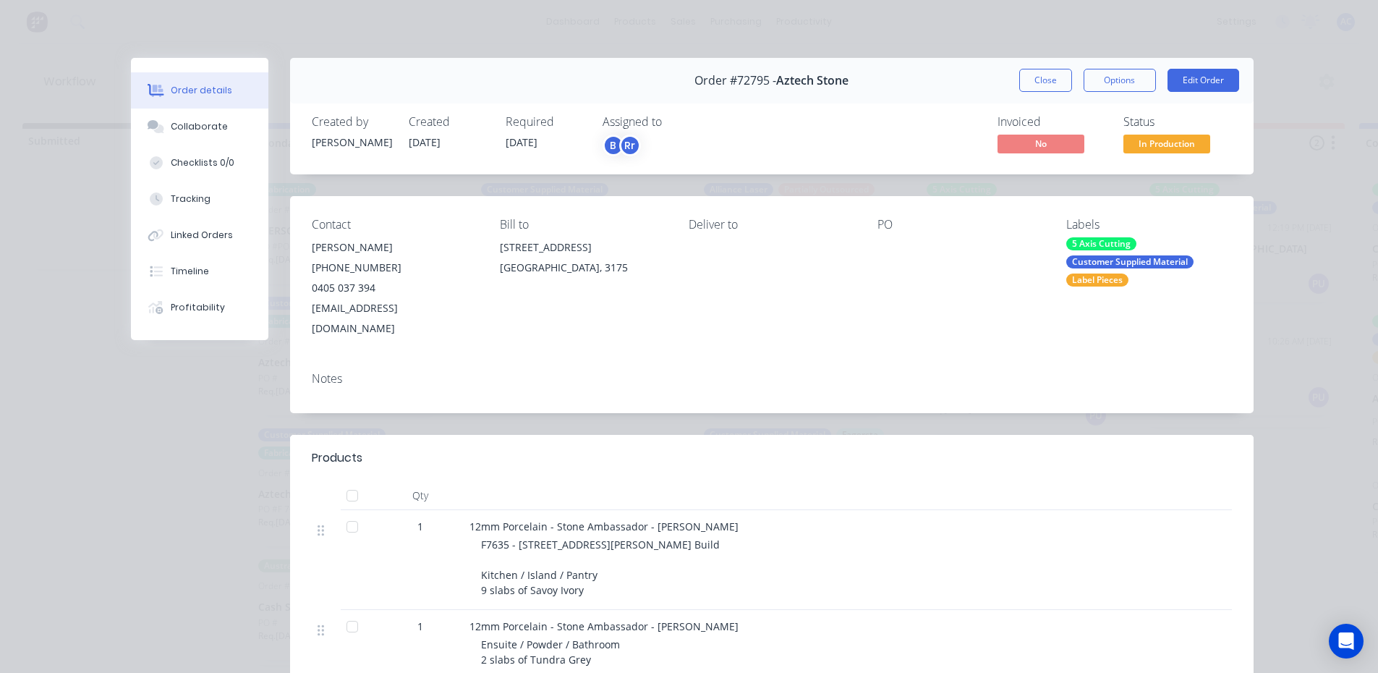
click at [964, 307] on div "PO" at bounding box center [960, 278] width 166 height 121
click at [1032, 87] on button "Close" at bounding box center [1045, 80] width 53 height 23
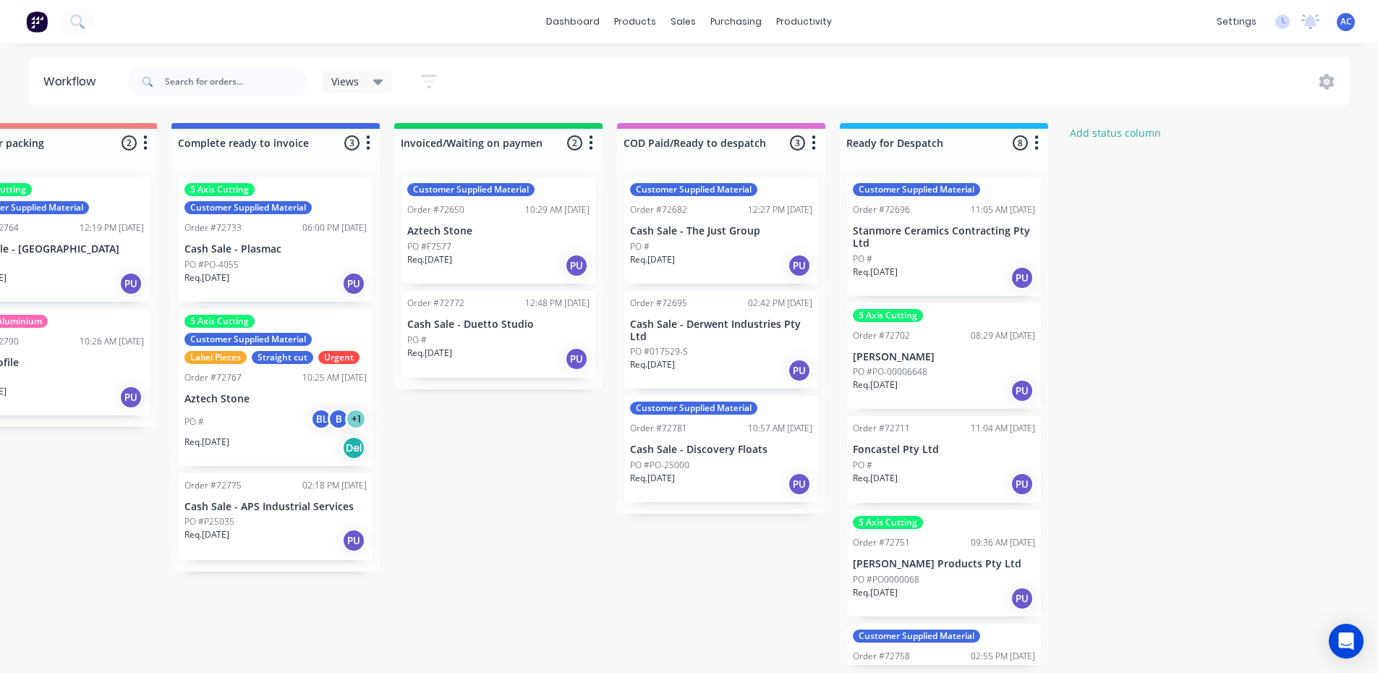
scroll to position [3, 1211]
